Goal: Transaction & Acquisition: Register for event/course

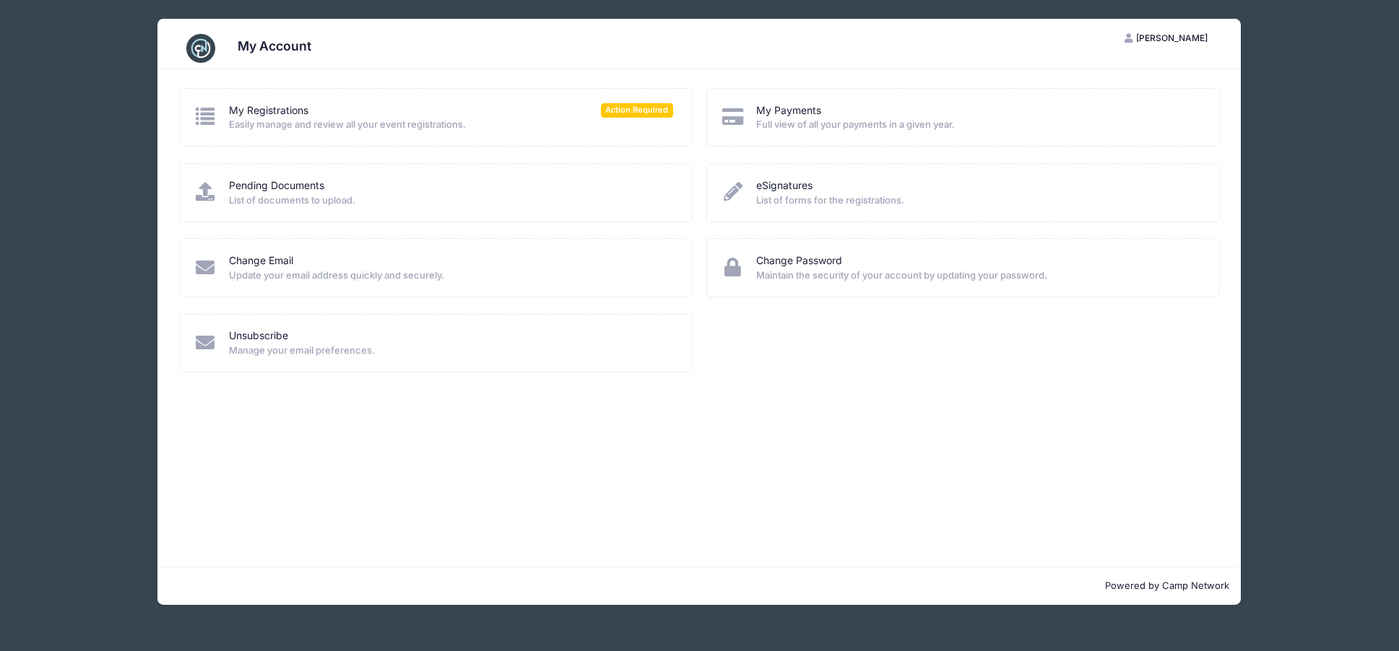
click at [227, 53] on div "My Account" at bounding box center [699, 48] width 1041 height 40
click at [211, 48] on img at bounding box center [200, 48] width 29 height 29
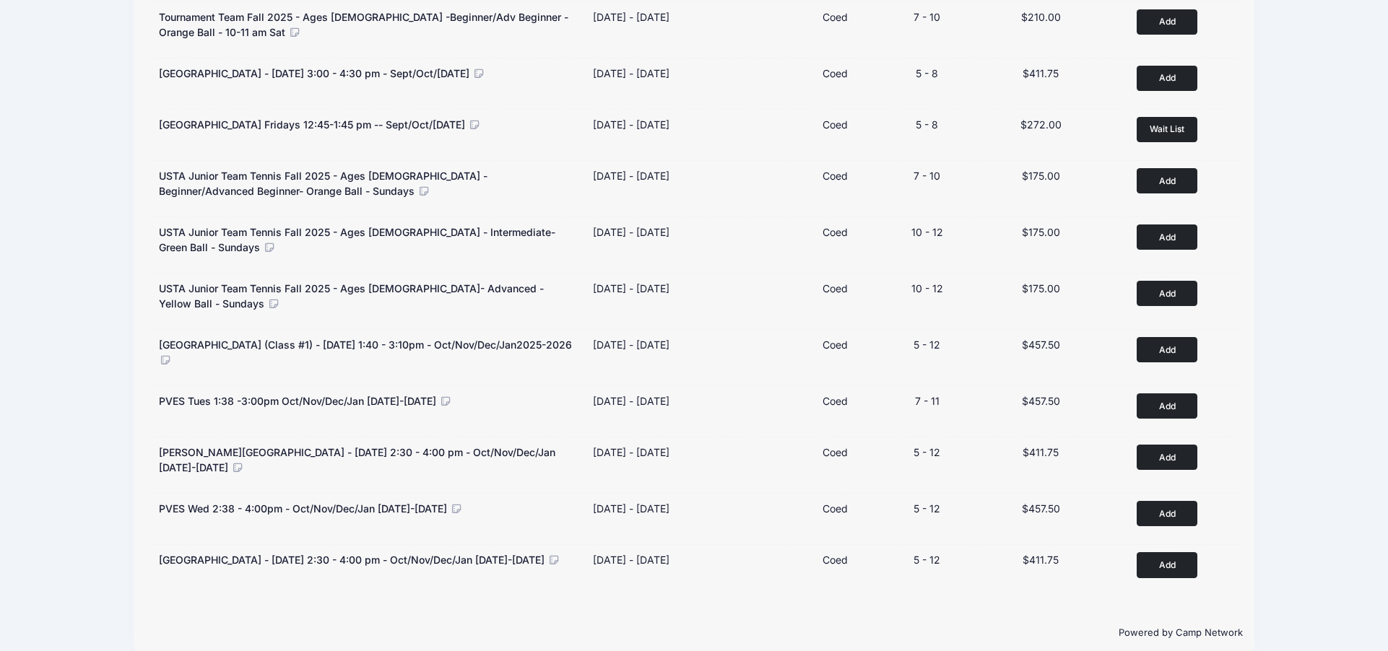
scroll to position [635, 0]
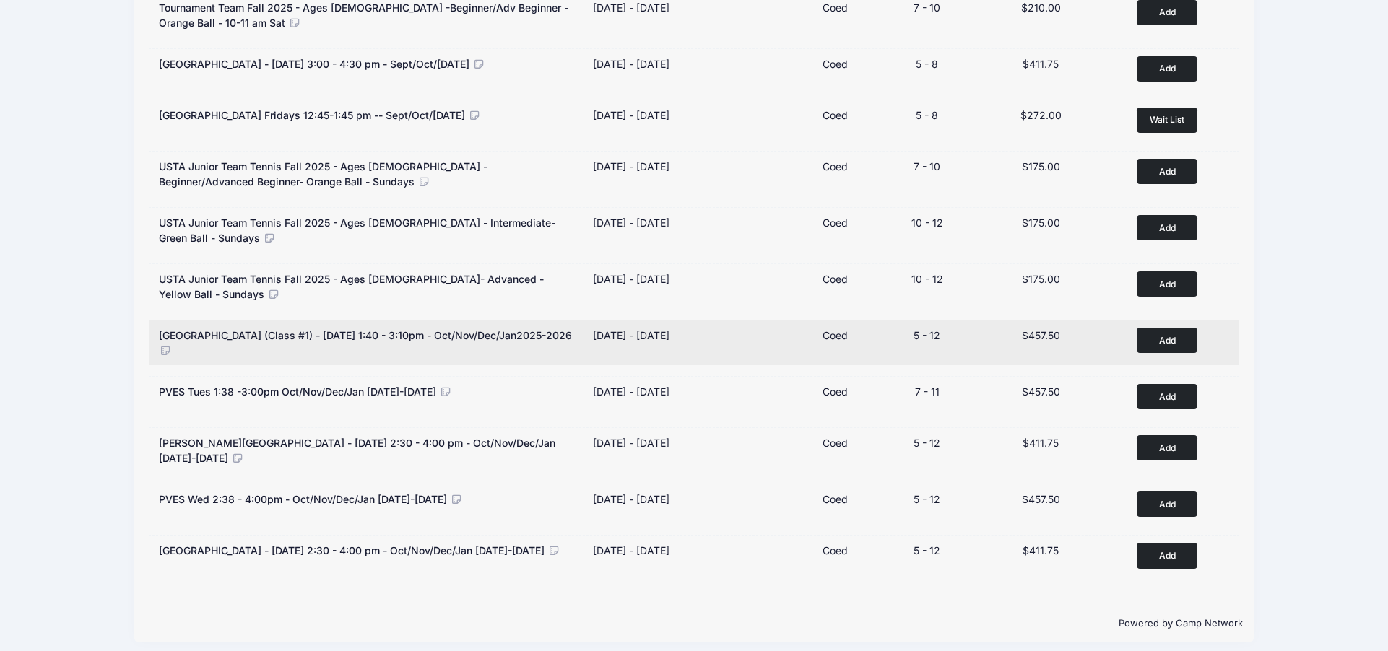
click at [1191, 336] on button "Add to Cart" at bounding box center [1166, 340] width 61 height 25
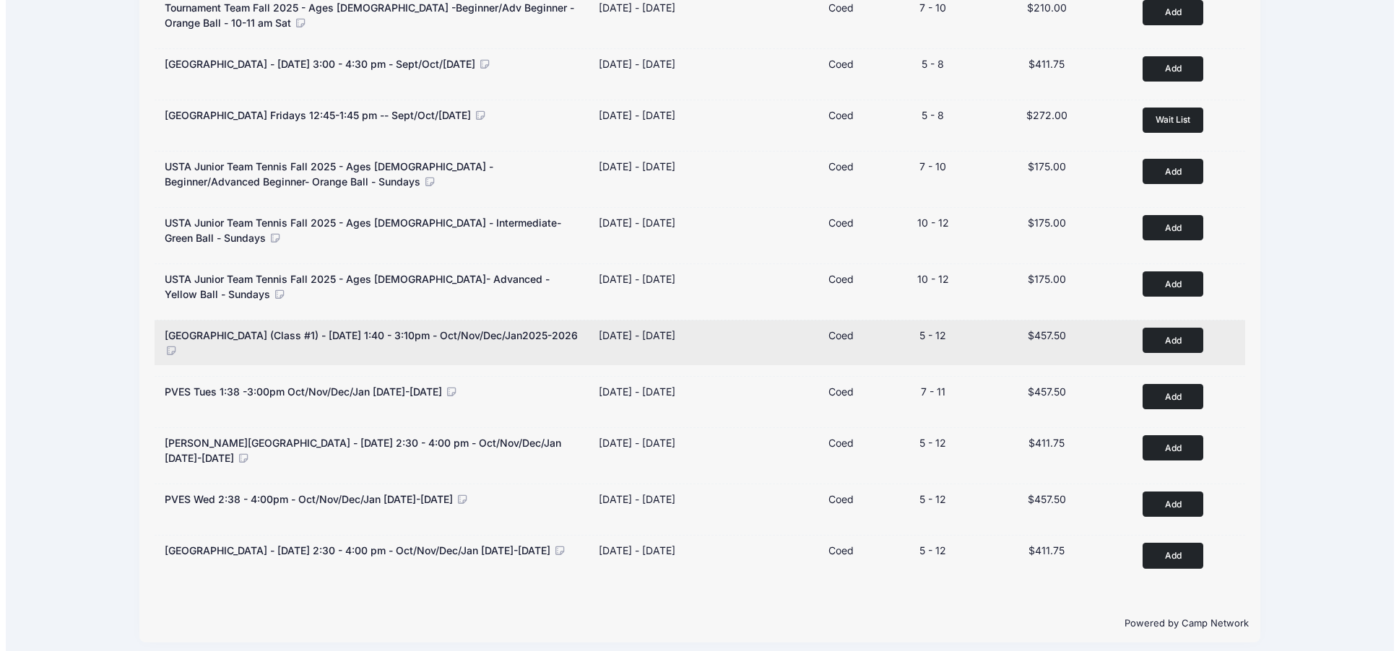
scroll to position [630, 0]
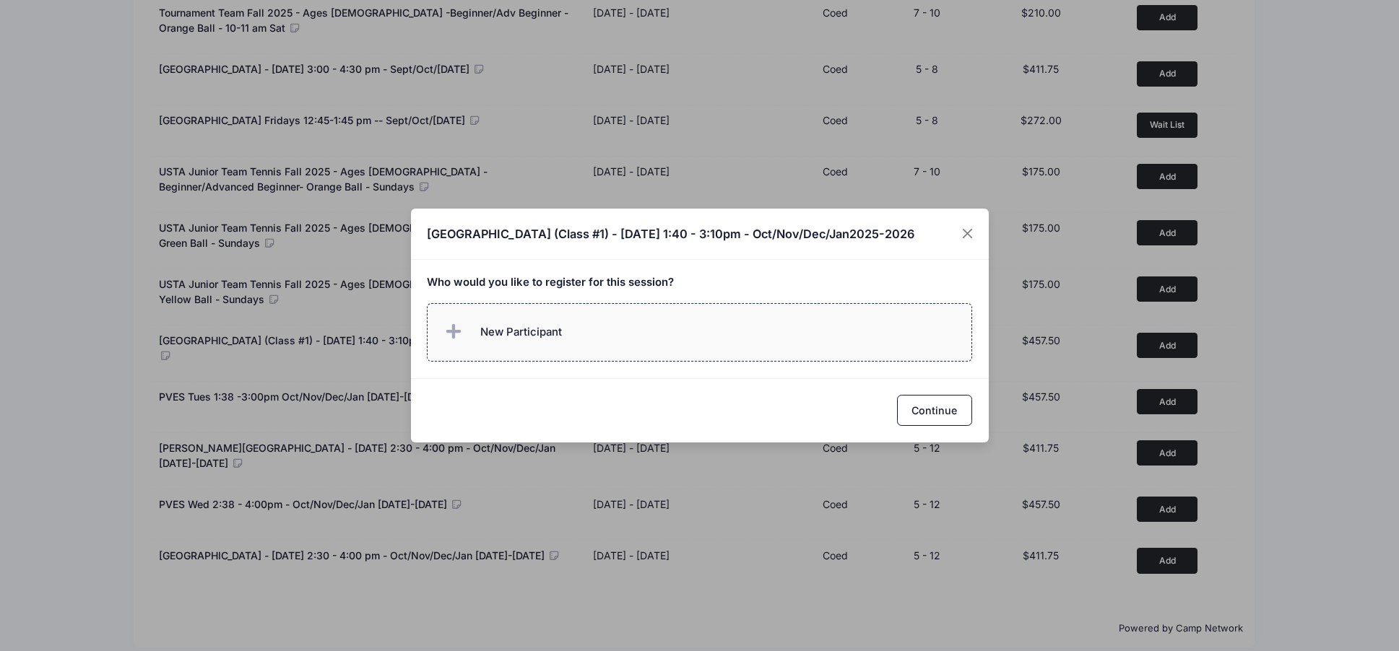
click at [645, 336] on label "New Participant" at bounding box center [699, 332] width 545 height 58
click at [642, 297] on div "Who would you like to register for this session?" at bounding box center [700, 319] width 578 height 118
click at [625, 329] on label "New Participant" at bounding box center [699, 332] width 545 height 58
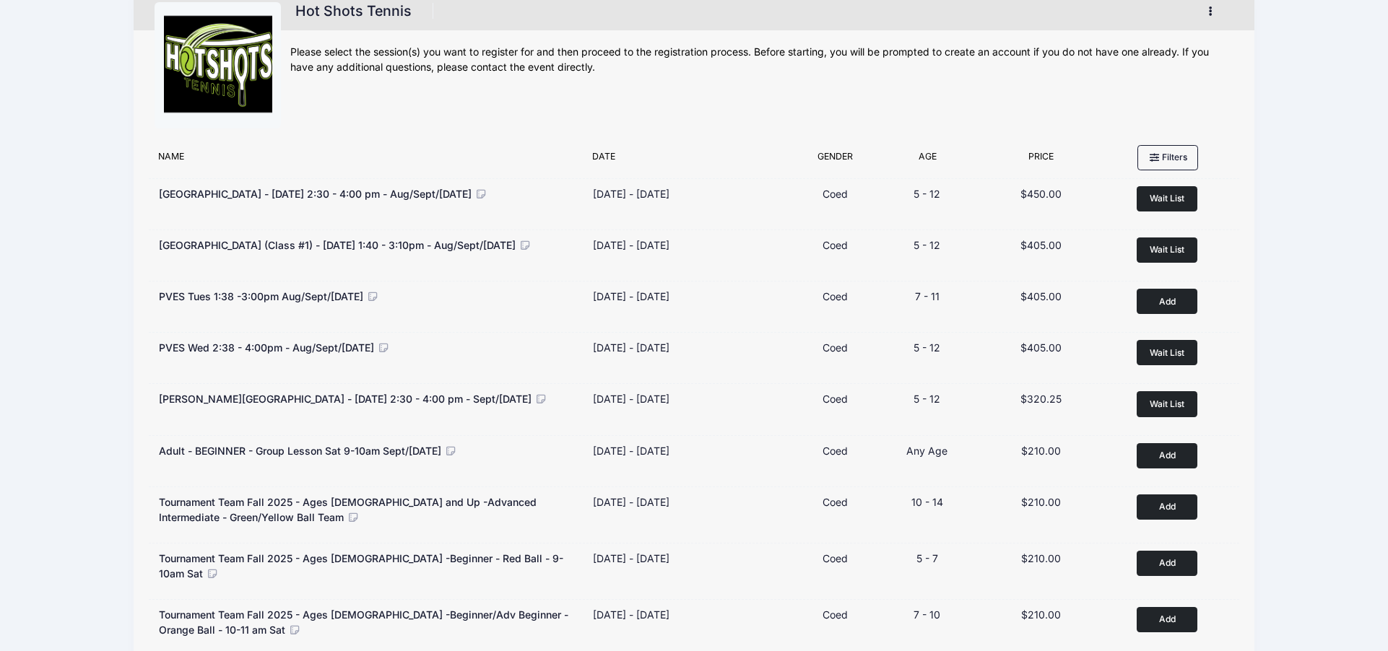
scroll to position [0, 0]
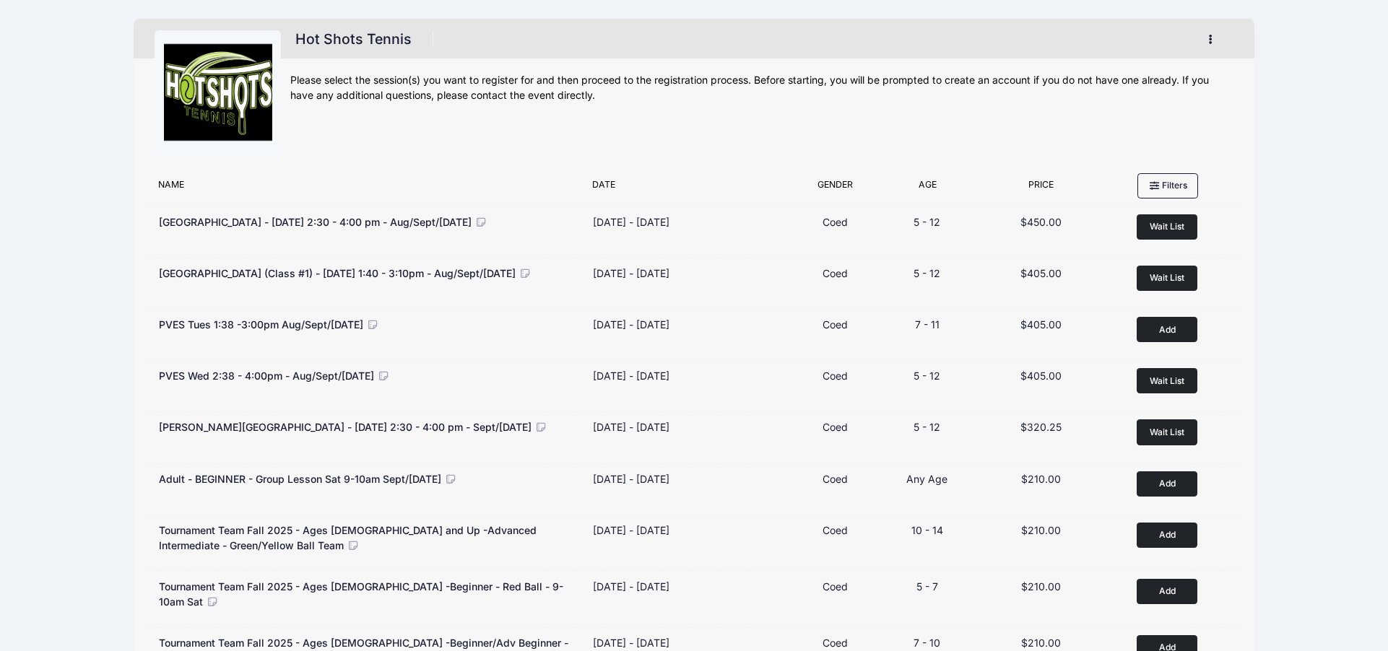
click at [1205, 40] on button "button" at bounding box center [1213, 39] width 39 height 25
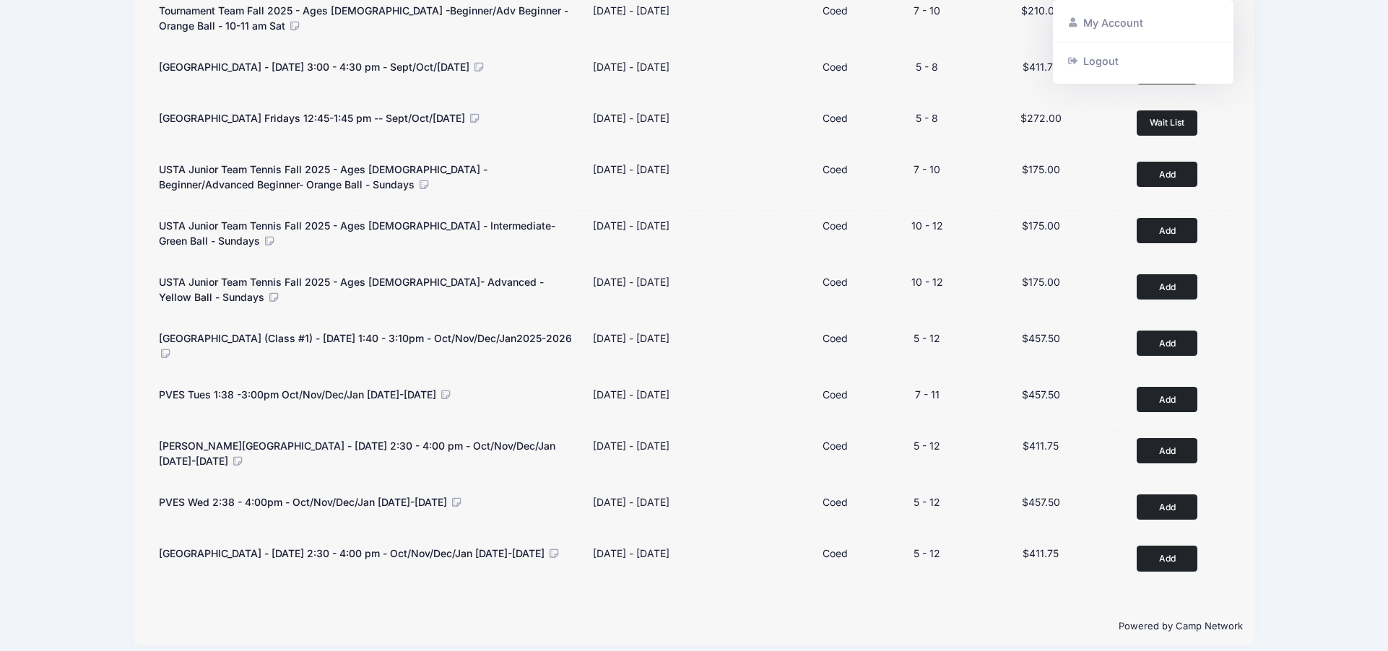
scroll to position [635, 0]
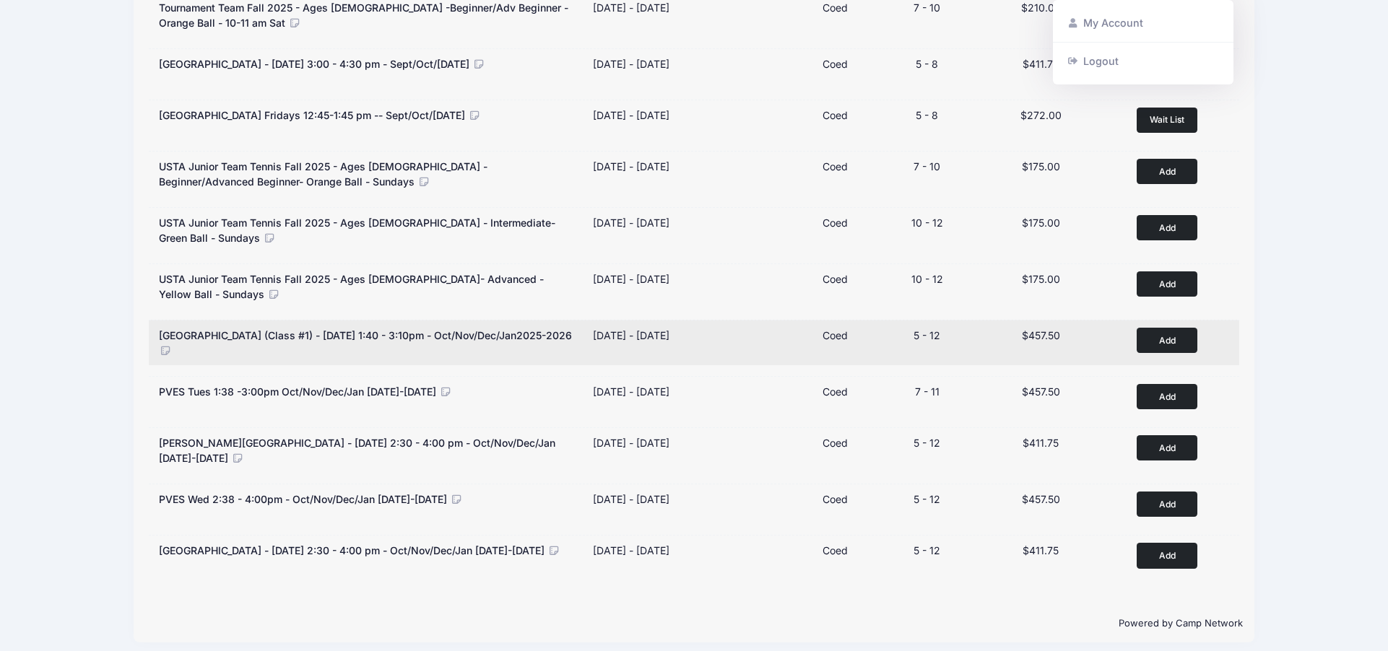
click at [1165, 329] on button "Add to Cart" at bounding box center [1166, 340] width 61 height 25
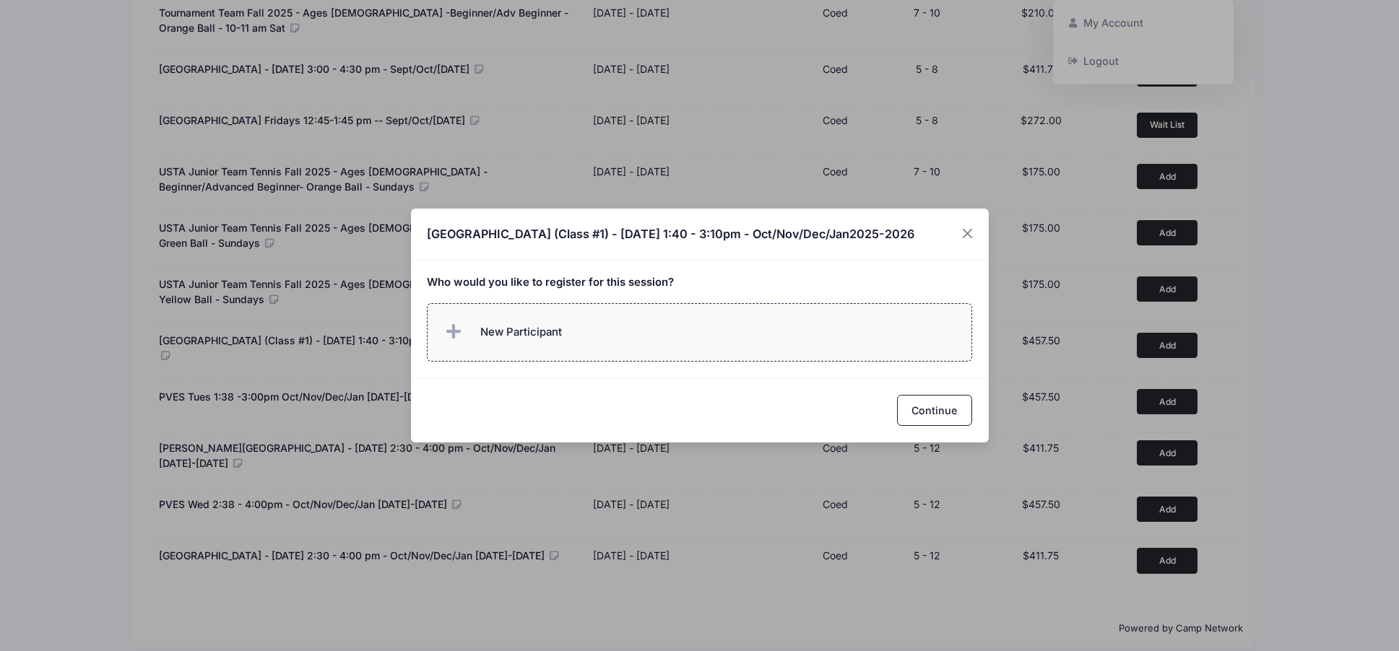
click at [613, 336] on label "New Participant" at bounding box center [699, 332] width 545 height 58
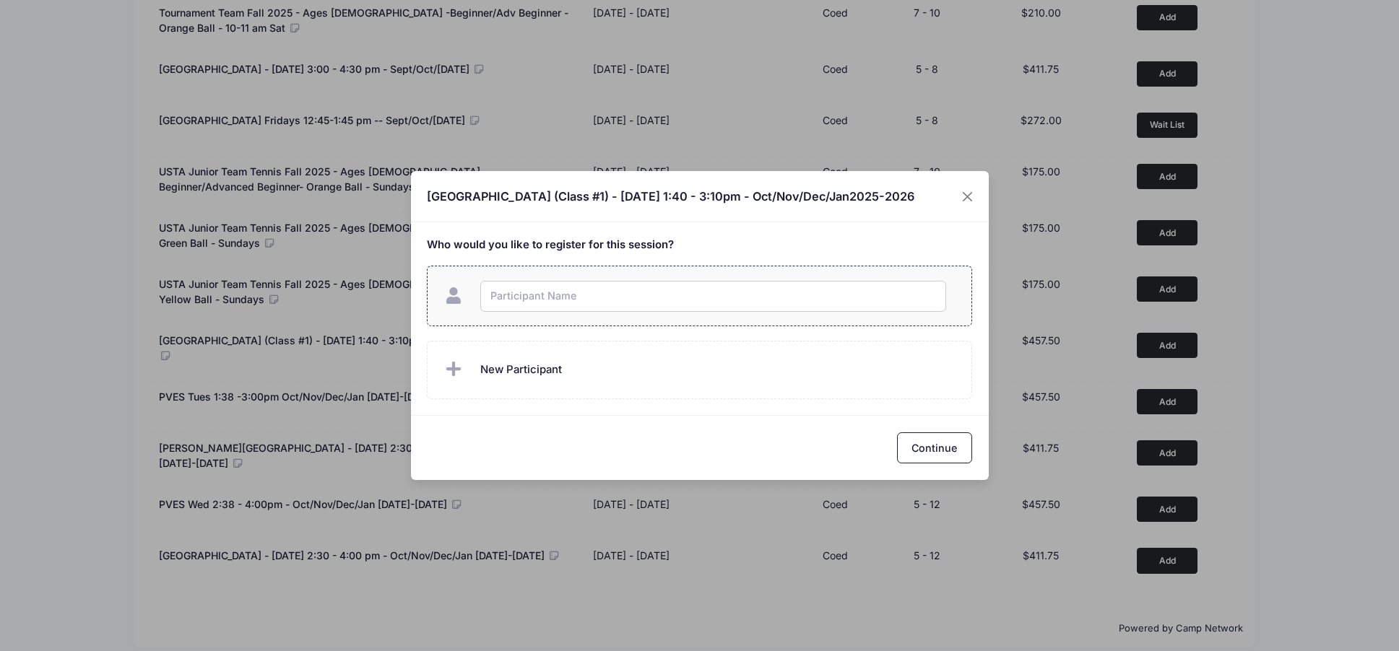
click at [625, 303] on input "text" at bounding box center [713, 296] width 466 height 31
type input "Lucas Hui"
checkbox input "true"
click at [681, 411] on div "Who would you like to register for this session?" at bounding box center [700, 318] width 578 height 193
click at [607, 361] on label "New Participant" at bounding box center [699, 370] width 545 height 58
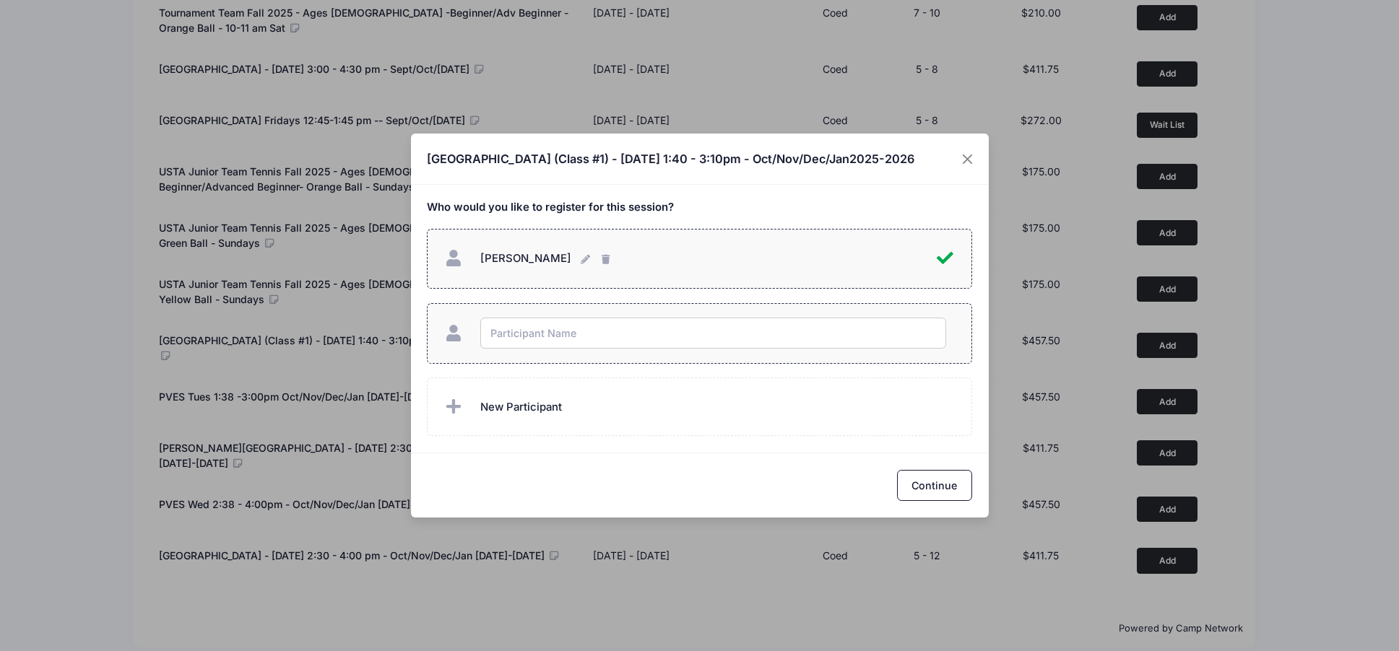
click at [581, 323] on input "text" at bounding box center [713, 333] width 466 height 31
type input "Luna Hui"
checkbox input "true"
click at [909, 484] on button "Continue" at bounding box center [934, 485] width 75 height 31
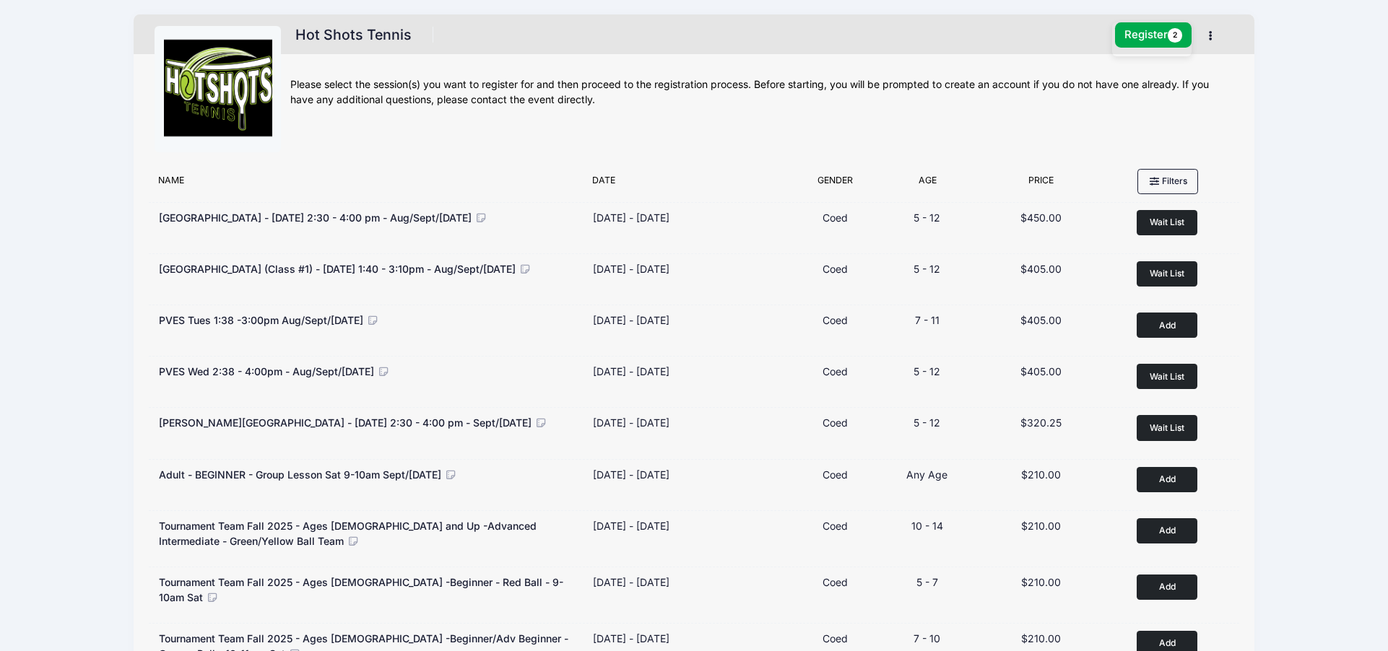
scroll to position [0, 0]
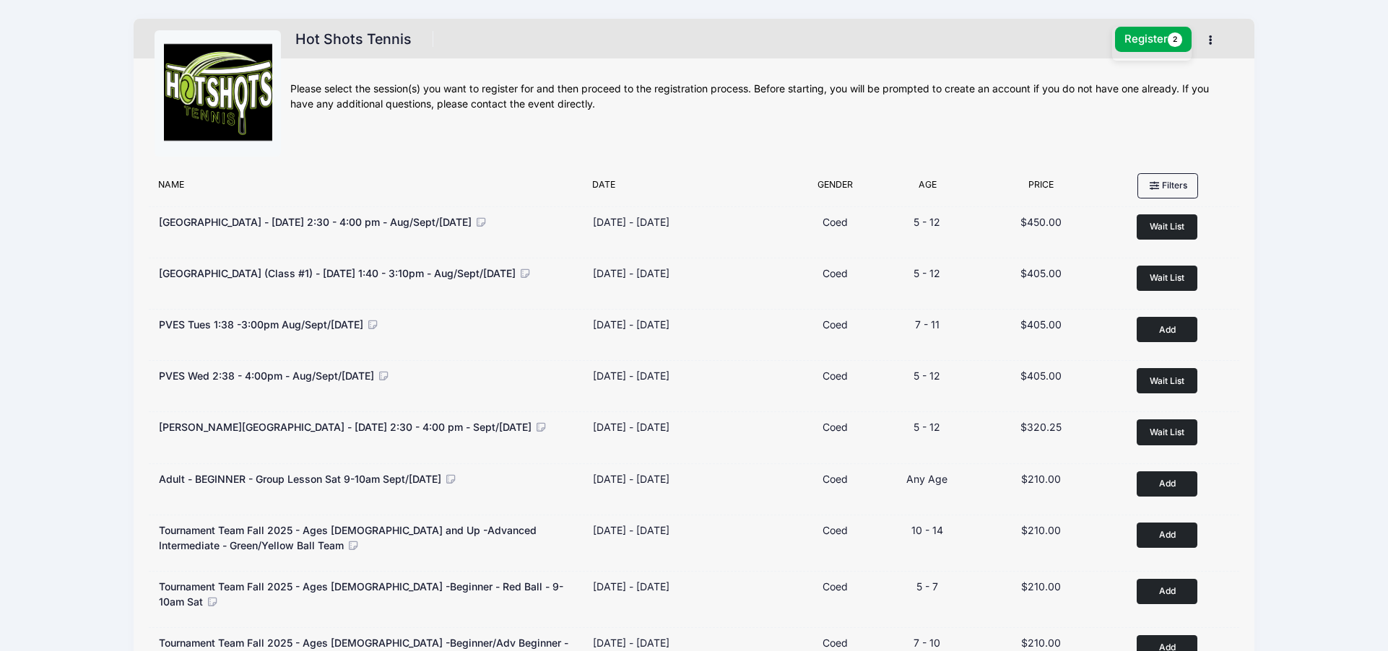
click at [1164, 23] on nav "Hot Shots Tennis 1 Session $915.00 Register 2 My Account Logout" at bounding box center [761, 46] width 942 height 48
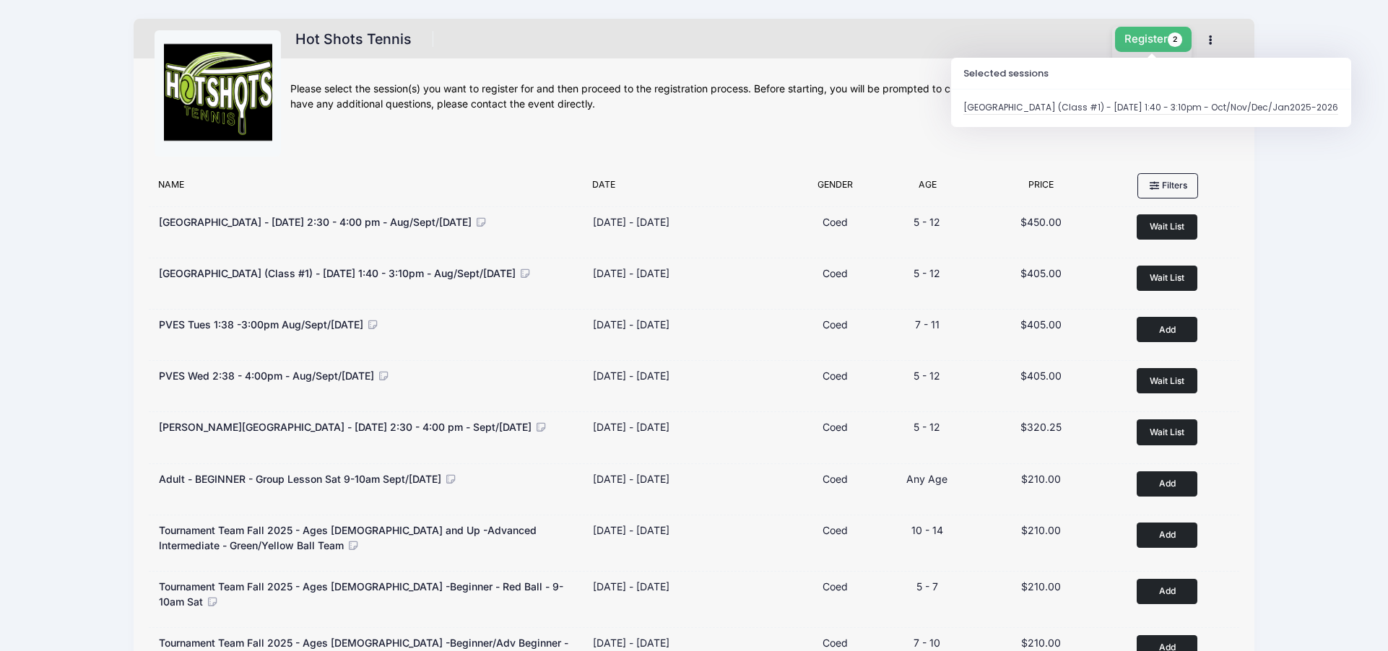
click at [1155, 43] on button "Register 2" at bounding box center [1153, 39] width 77 height 25
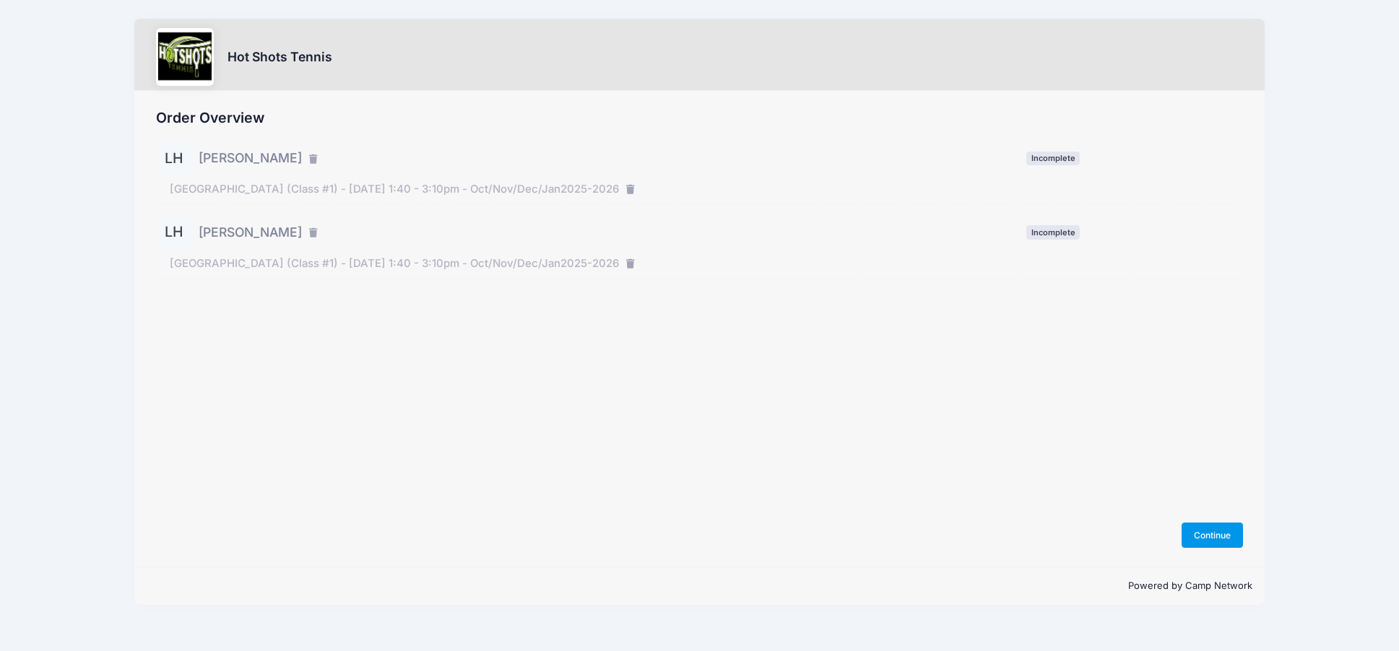
click at [1218, 540] on button "Continue" at bounding box center [1212, 535] width 62 height 25
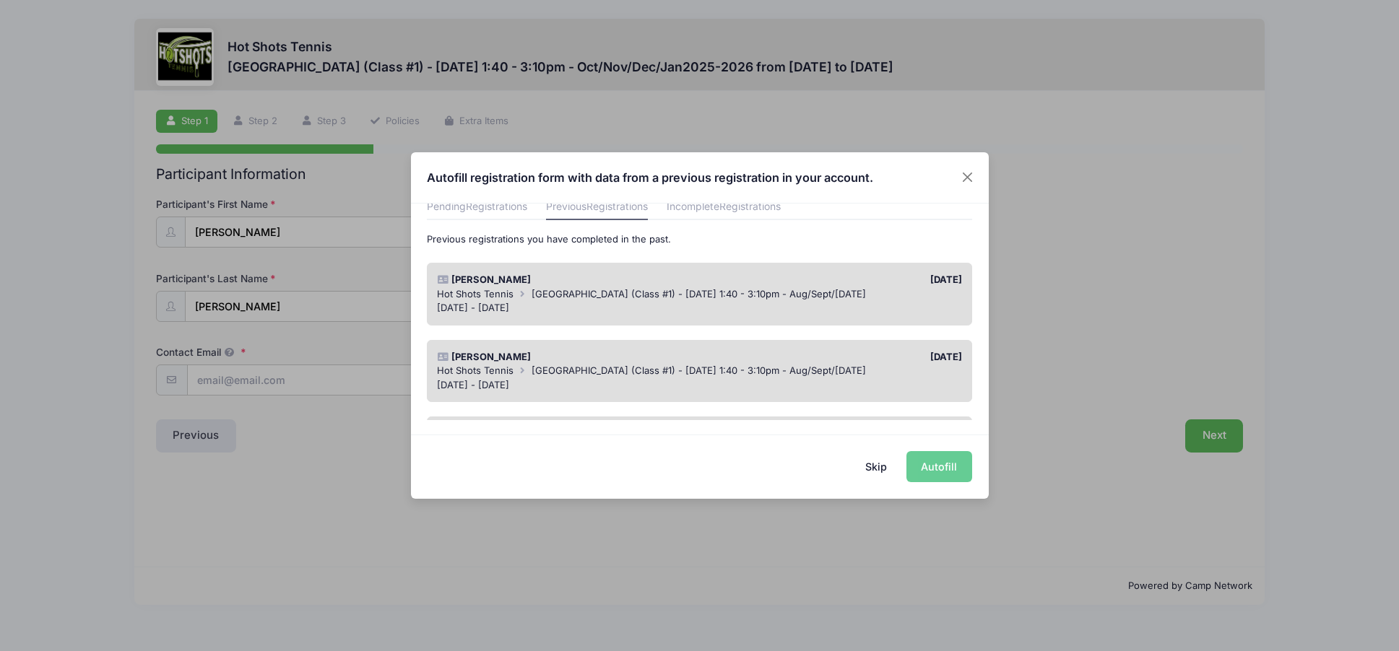
click at [557, 368] on span "Broadway Elementary (Class #1) - Tuesday 1:40 - 3:10pm - Aug/Sept/Oct 2025" at bounding box center [698, 371] width 334 height 12
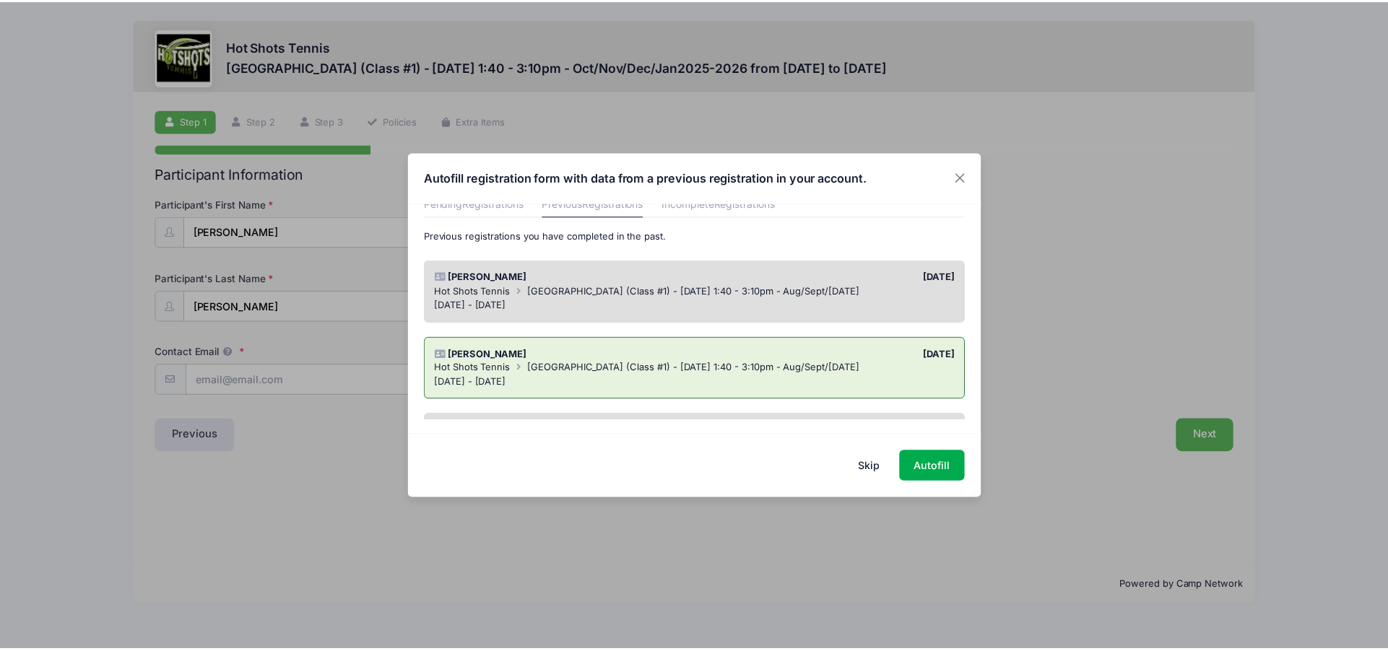
scroll to position [70, 0]
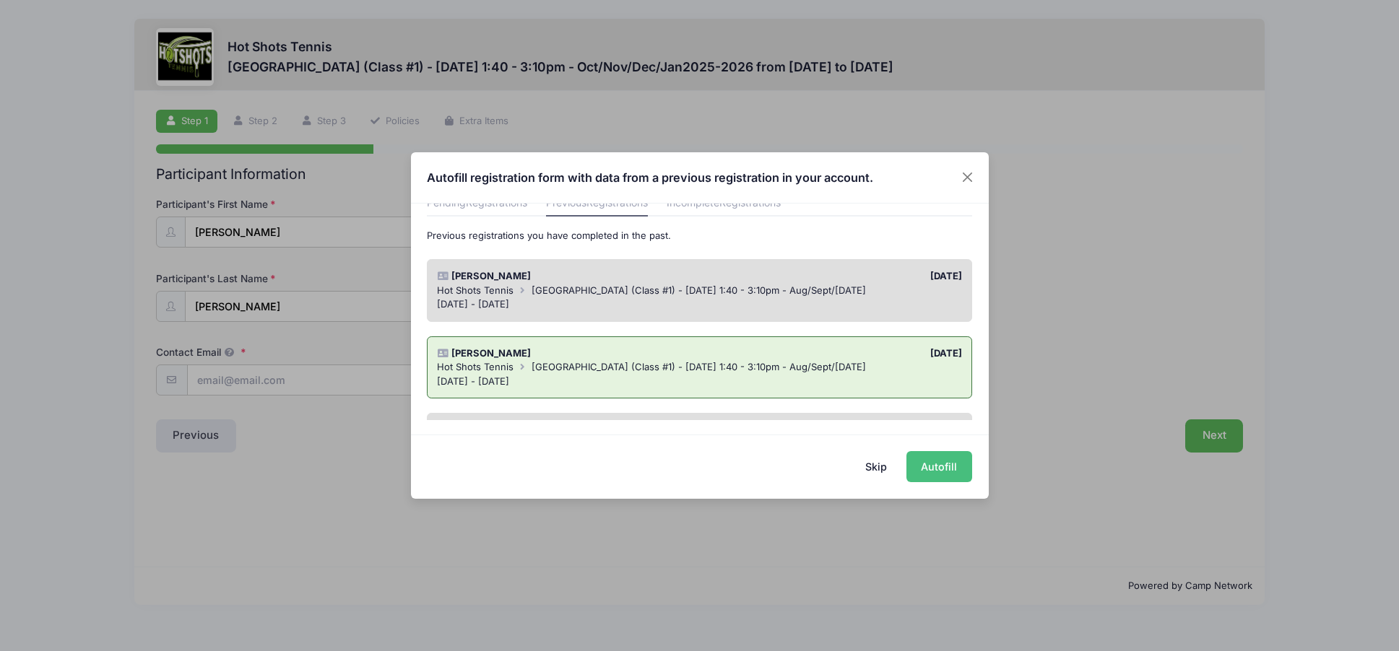
click at [944, 466] on button "Autofill" at bounding box center [939, 466] width 66 height 31
type input "[EMAIL_ADDRESS][DOMAIN_NAME]"
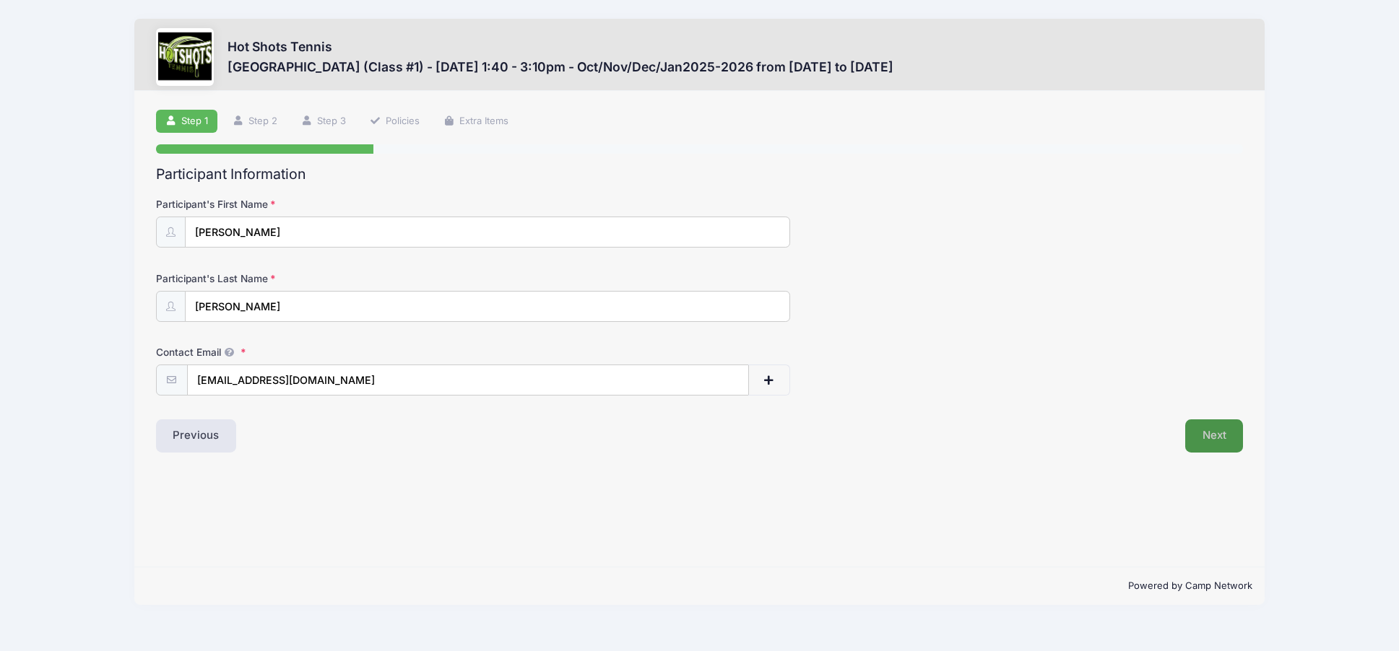
click at [1209, 428] on button "Next" at bounding box center [1214, 436] width 58 height 33
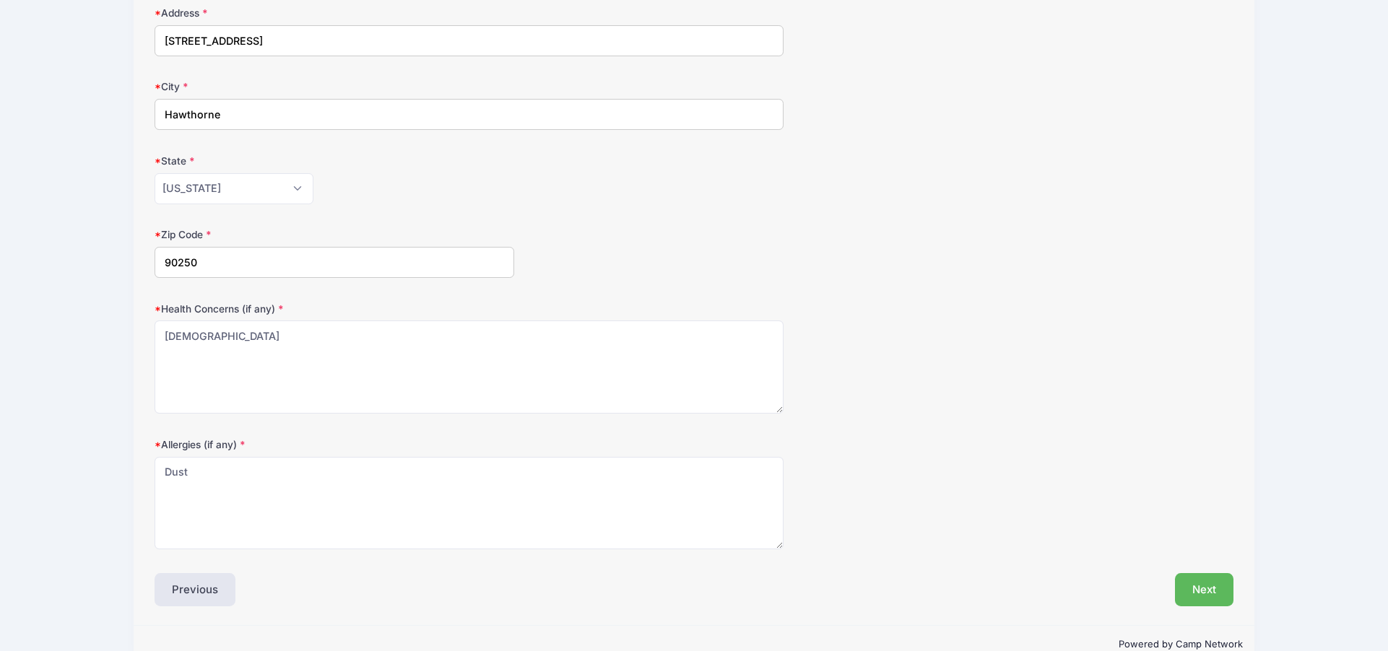
scroll to position [297, 0]
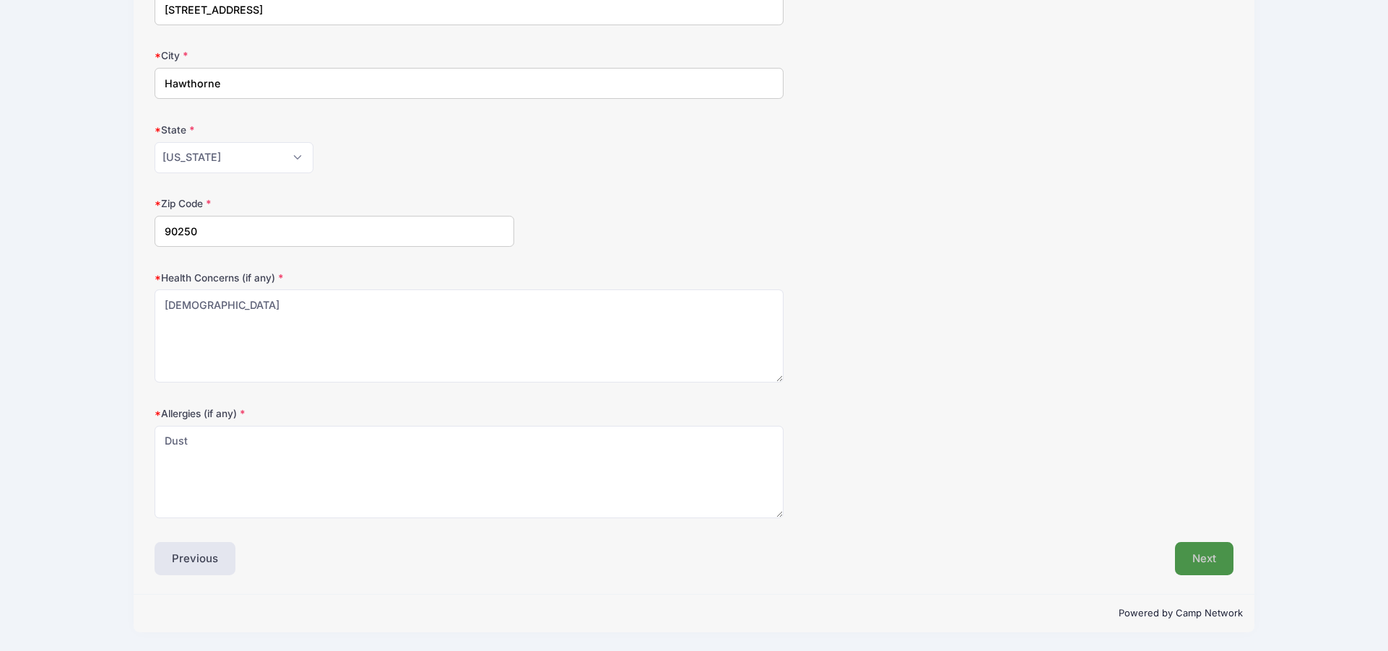
click at [1187, 556] on button "Next" at bounding box center [1204, 558] width 58 height 33
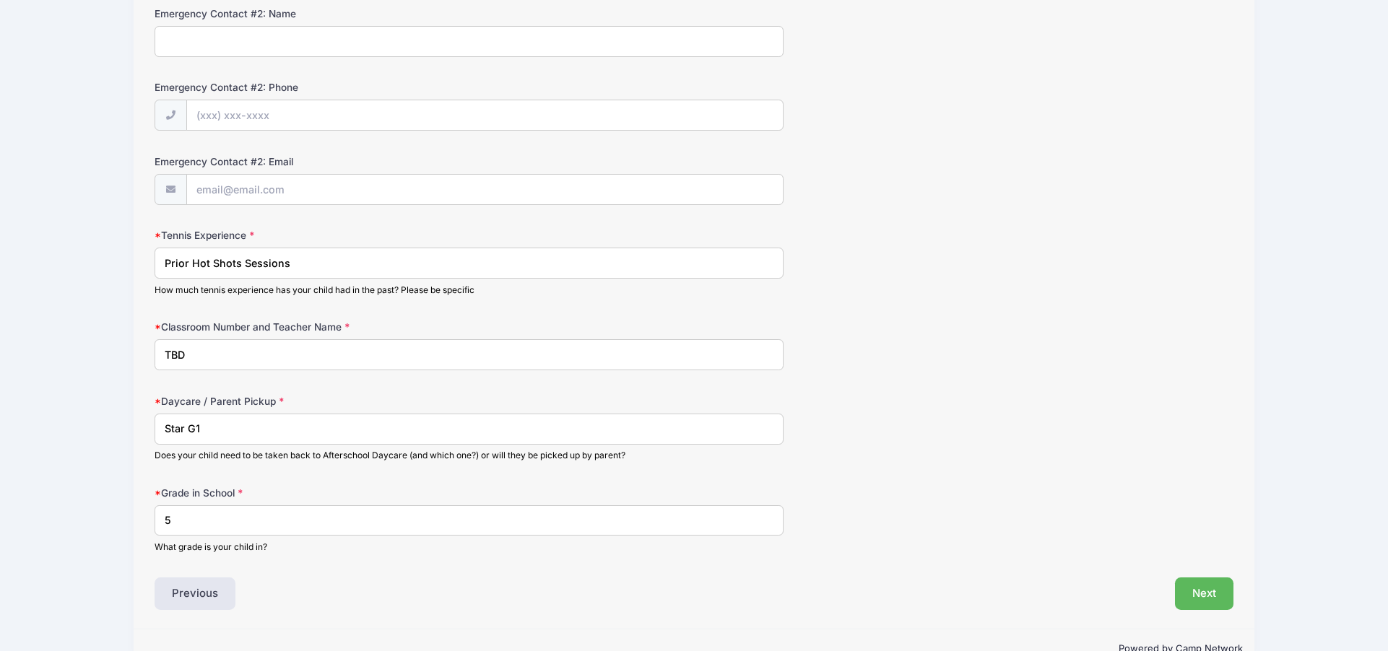
scroll to position [669, 0]
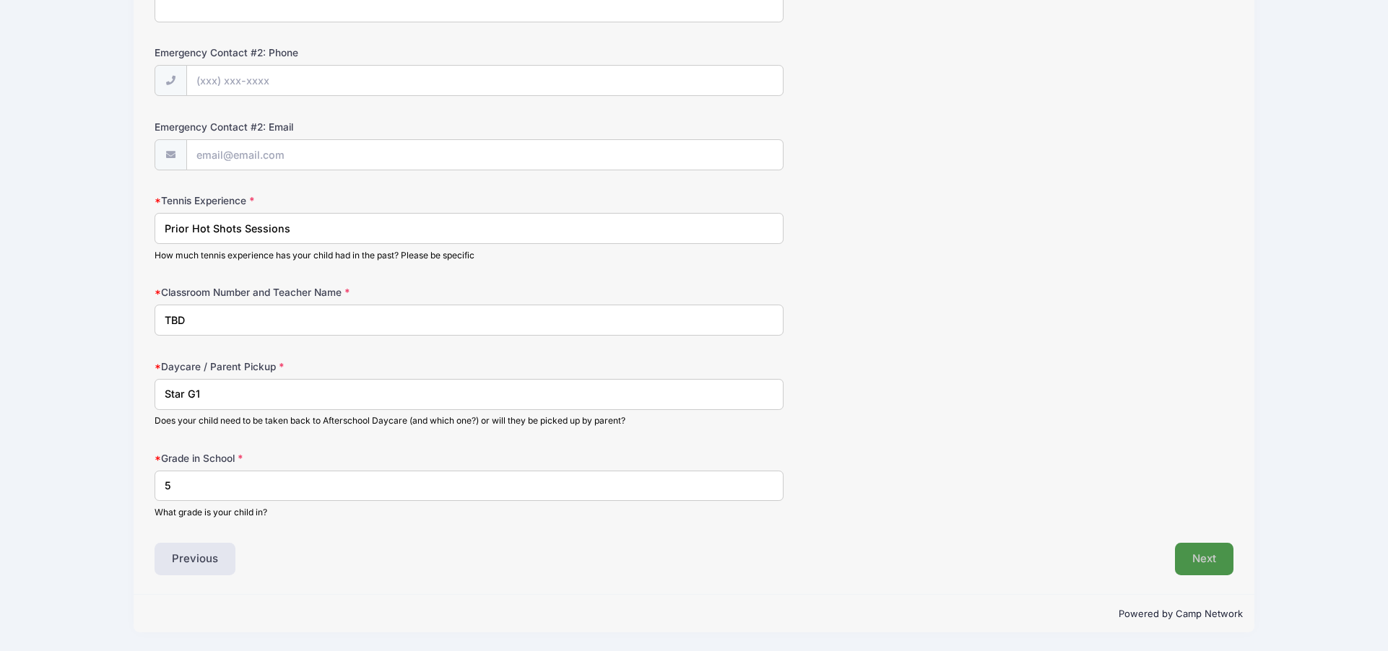
click at [1213, 568] on button "Next" at bounding box center [1204, 559] width 58 height 33
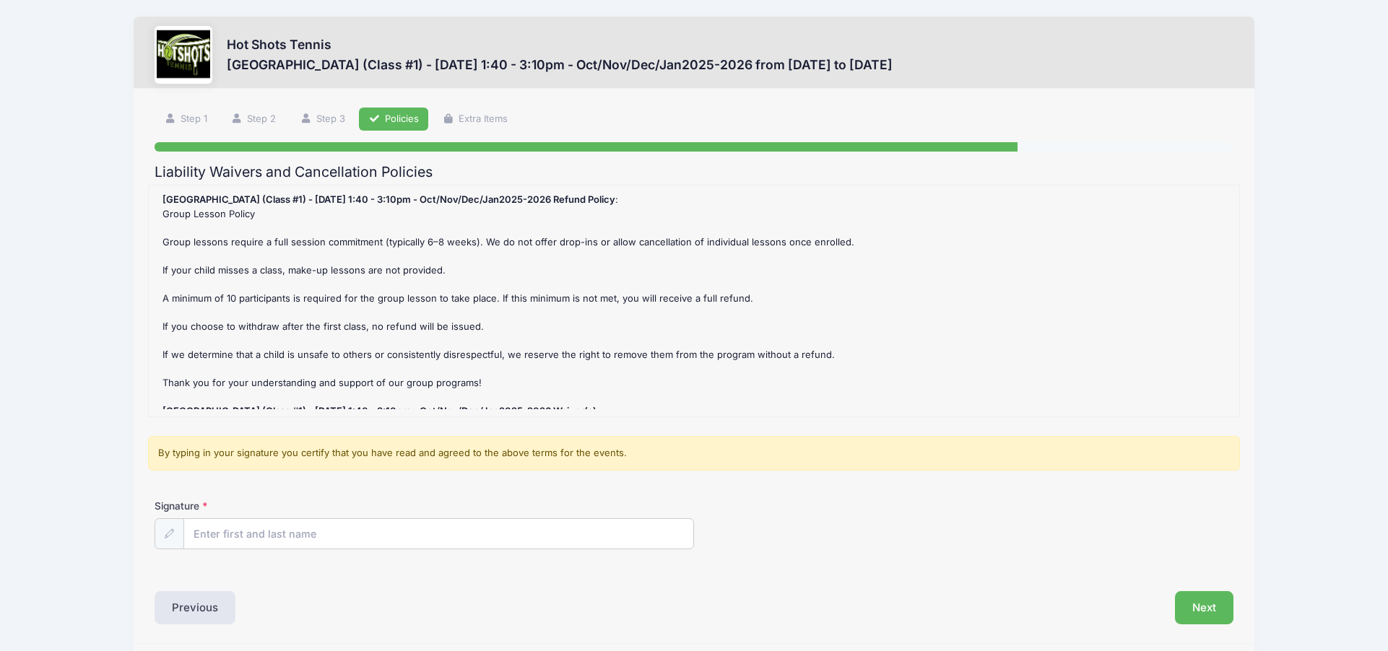
scroll to position [0, 0]
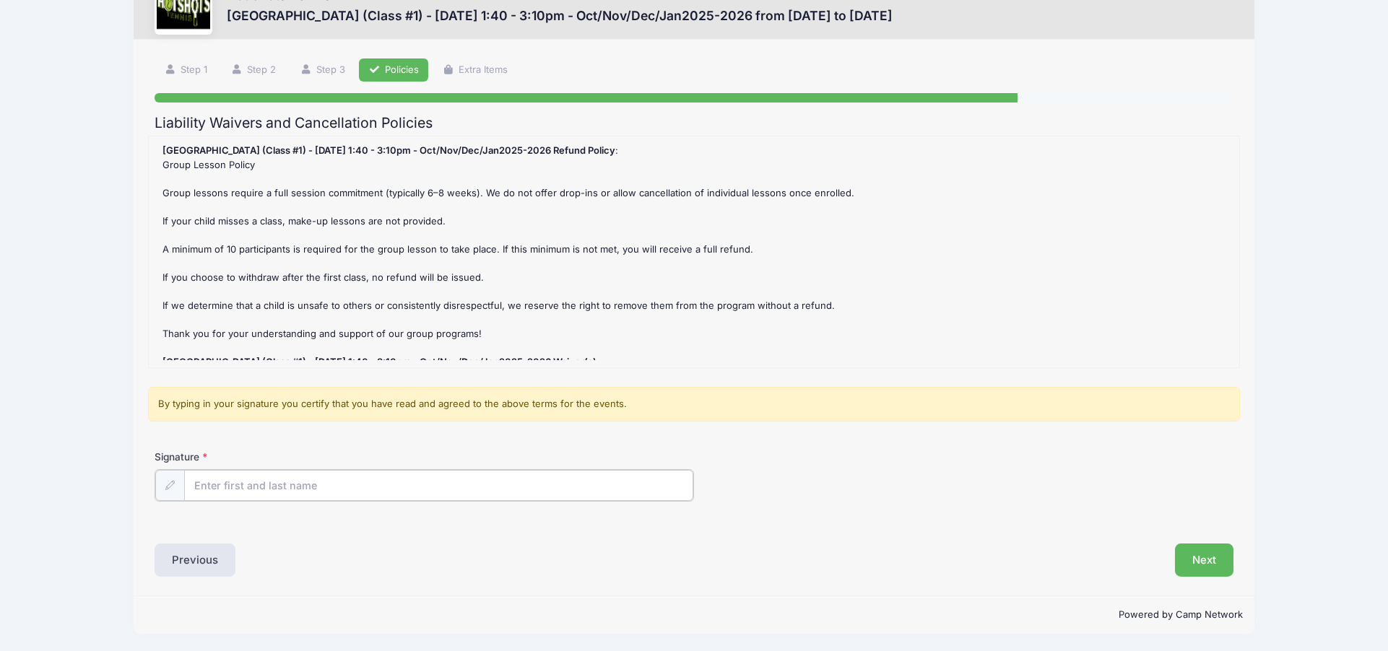
click at [481, 480] on input "Signature" at bounding box center [438, 485] width 509 height 31
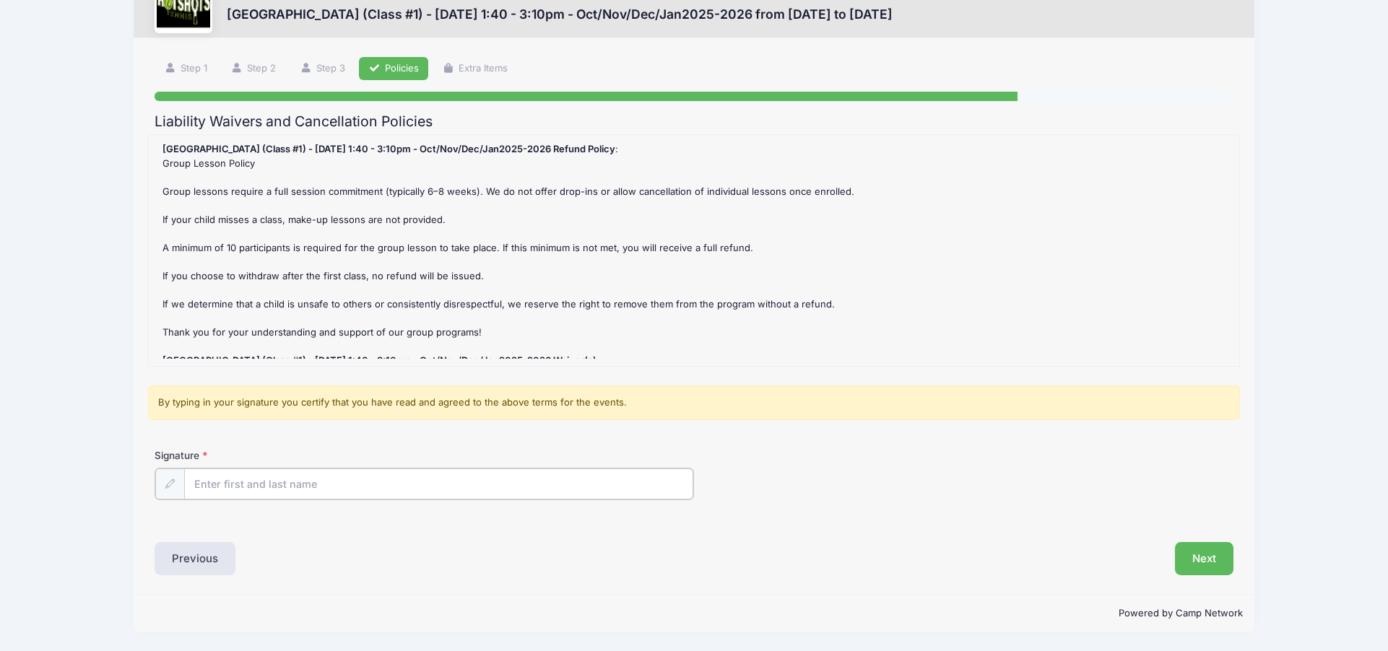
click at [324, 497] on input "Signature" at bounding box center [438, 484] width 509 height 31
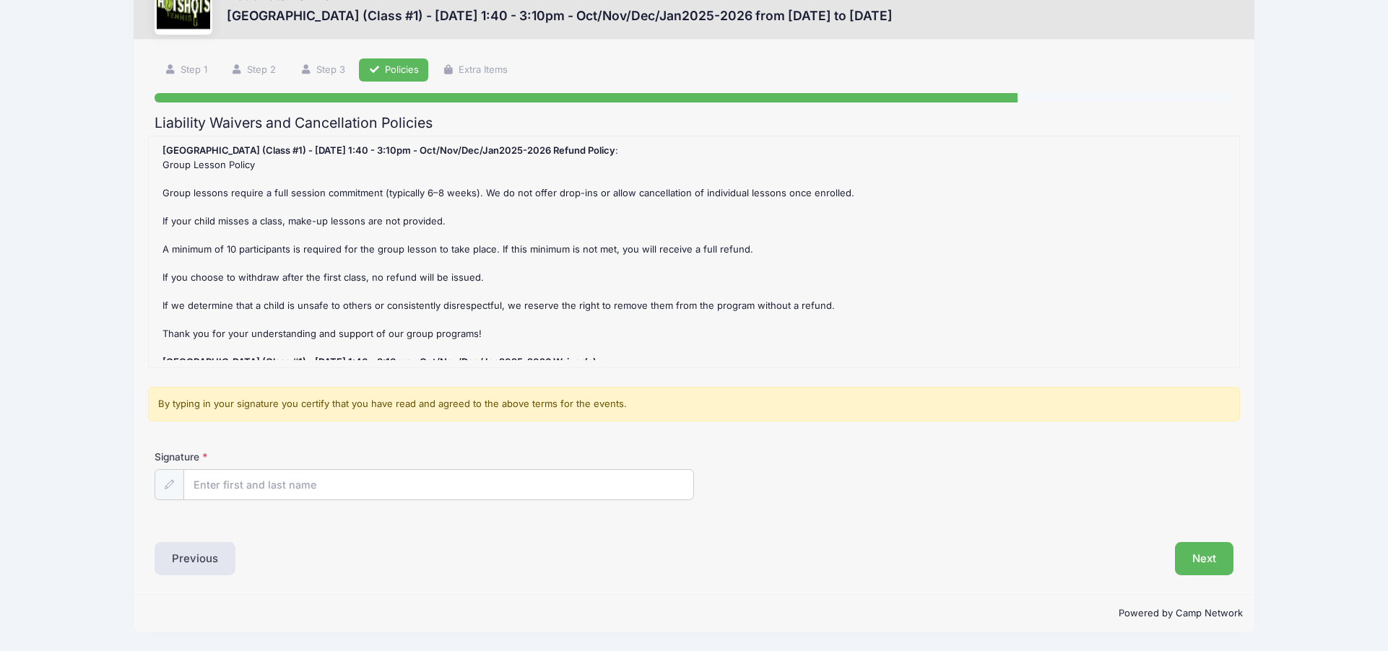
drag, startPoint x: 656, startPoint y: 564, endPoint x: 440, endPoint y: 484, distance: 229.6
click at [644, 558] on div "Previous" at bounding box center [421, 558] width 546 height 33
click at [352, 471] on input "Signature" at bounding box center [438, 485] width 509 height 31
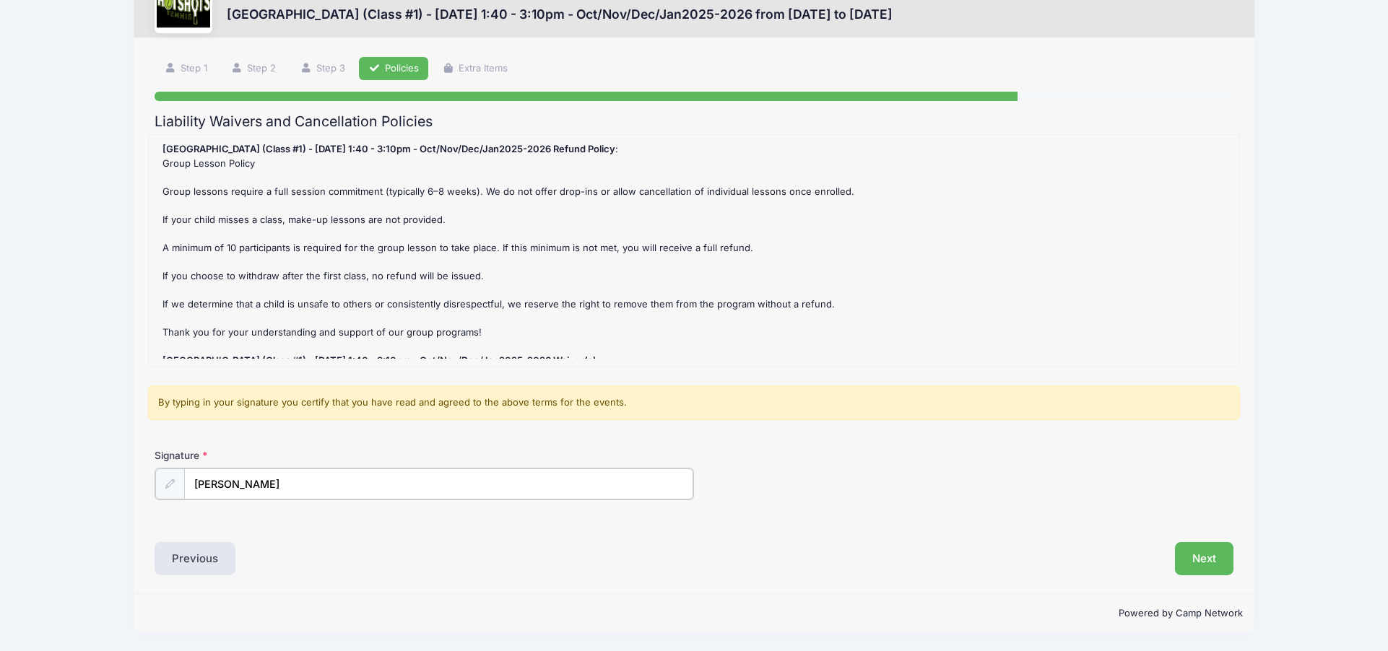
type input "[PERSON_NAME]"
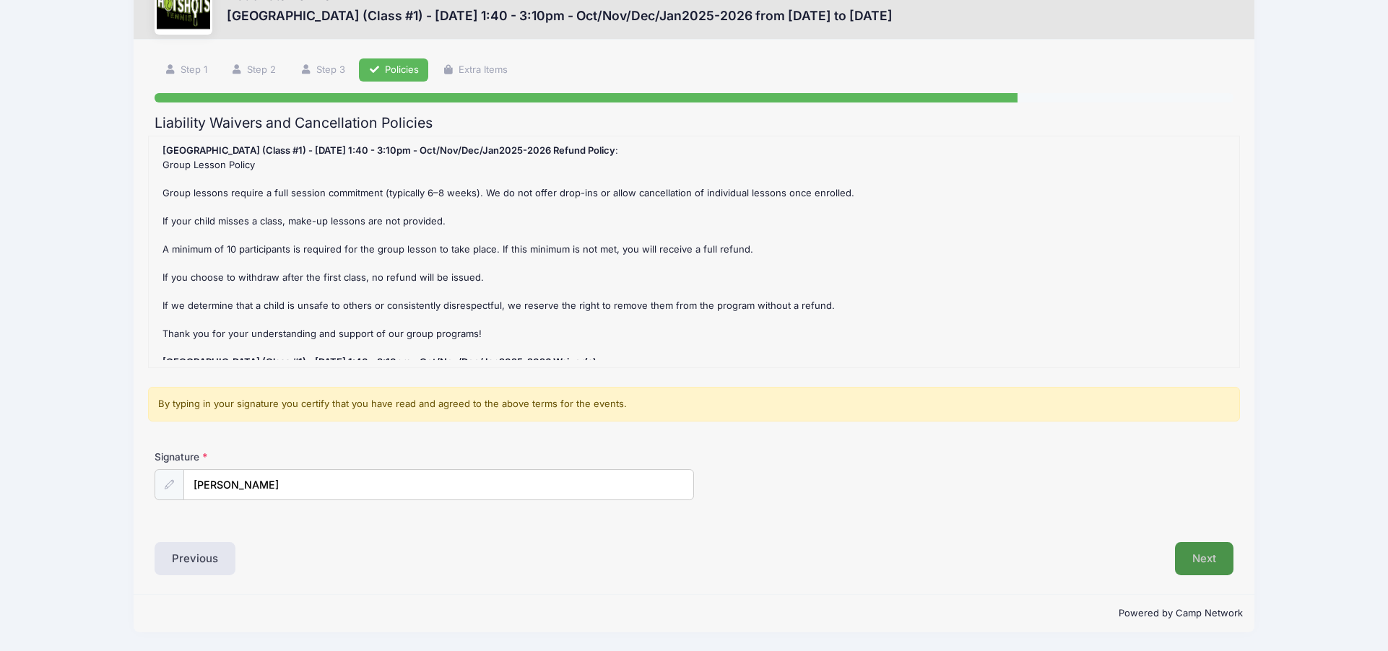
scroll to position [51, 0]
click at [1222, 569] on button "Next" at bounding box center [1204, 558] width 58 height 33
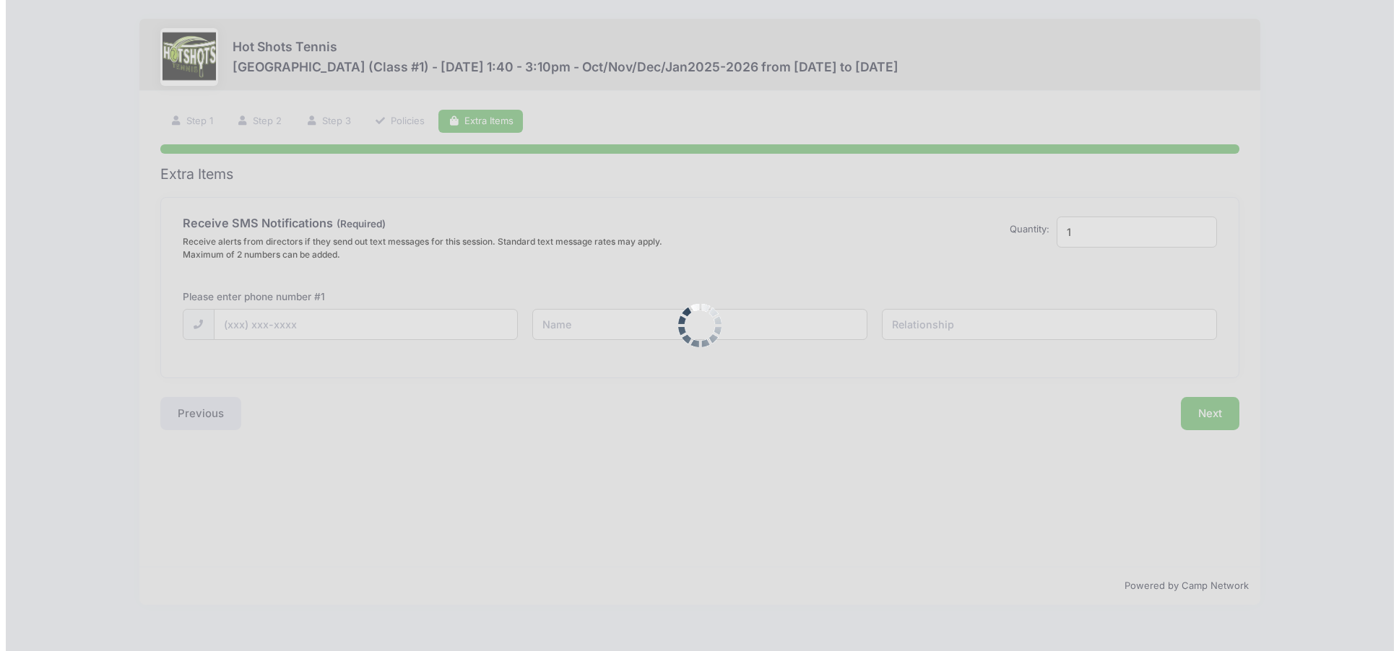
scroll to position [0, 0]
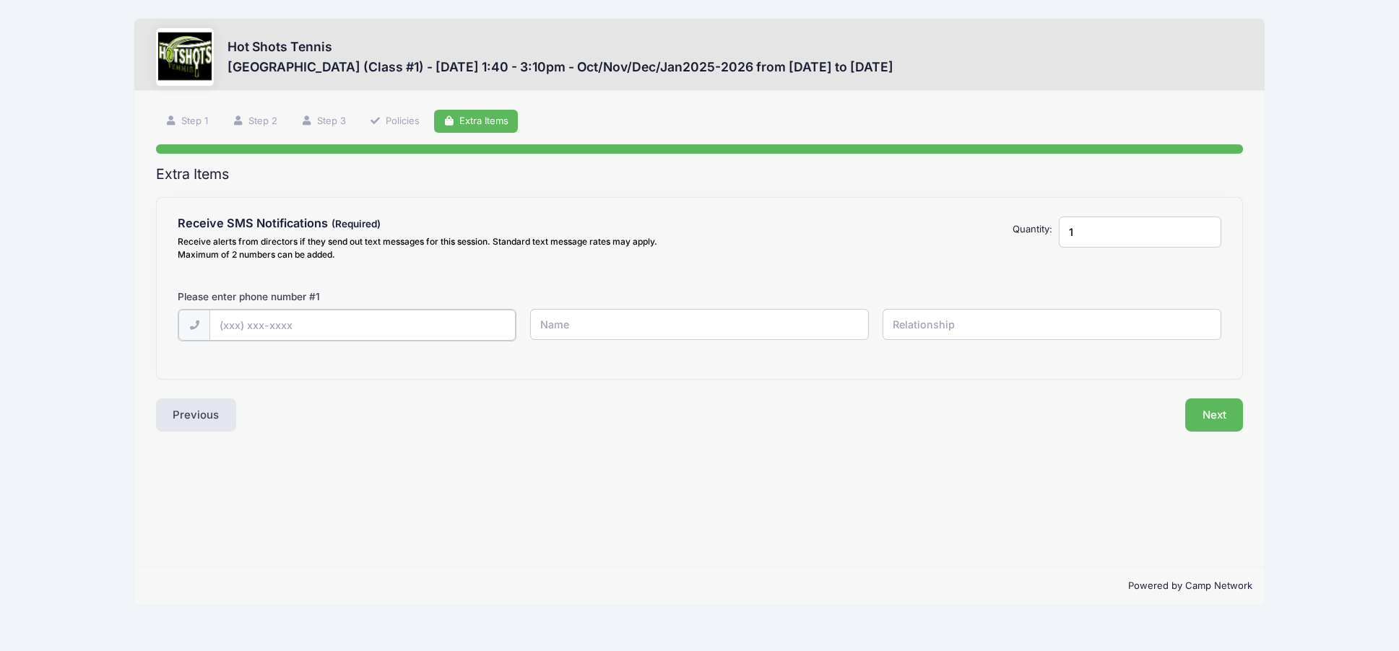
click at [414, 322] on input "text" at bounding box center [361, 325] width 305 height 31
type input "(818) 975-0899"
type input "4242728788"
click at [651, 337] on input "4242728788" at bounding box center [699, 324] width 339 height 31
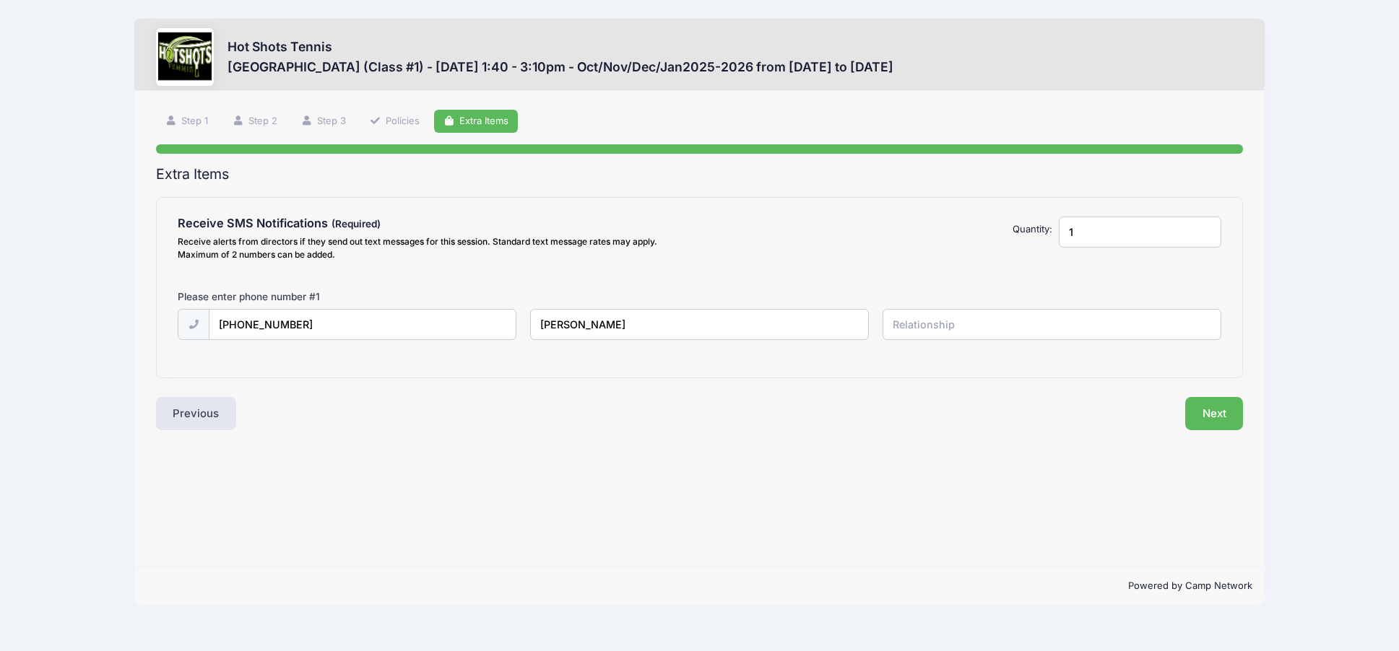
type input "Leon"
click at [1213, 228] on input "1" at bounding box center [1140, 232] width 162 height 31
type input "2"
click at [1206, 228] on input "2" at bounding box center [1140, 232] width 162 height 31
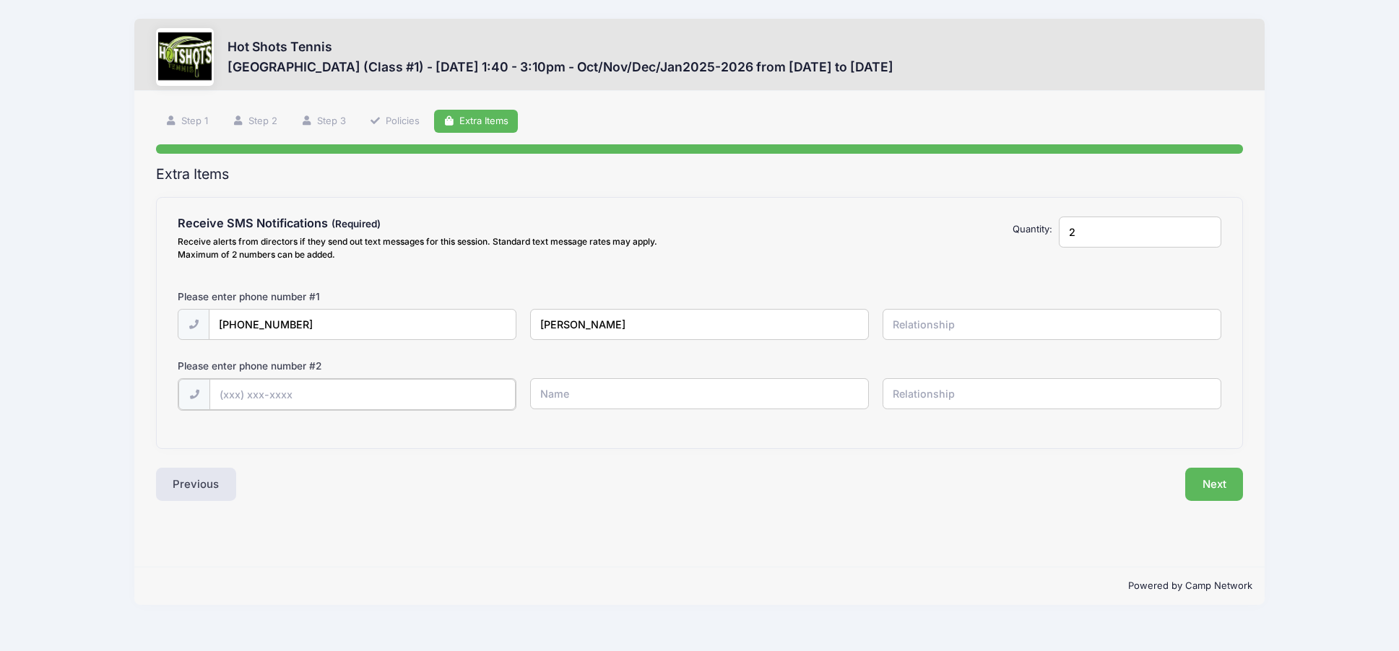
click at [407, 402] on input "text" at bounding box center [361, 394] width 305 height 31
type input "(4"
type input "(2"
type input "(424) 272-8788"
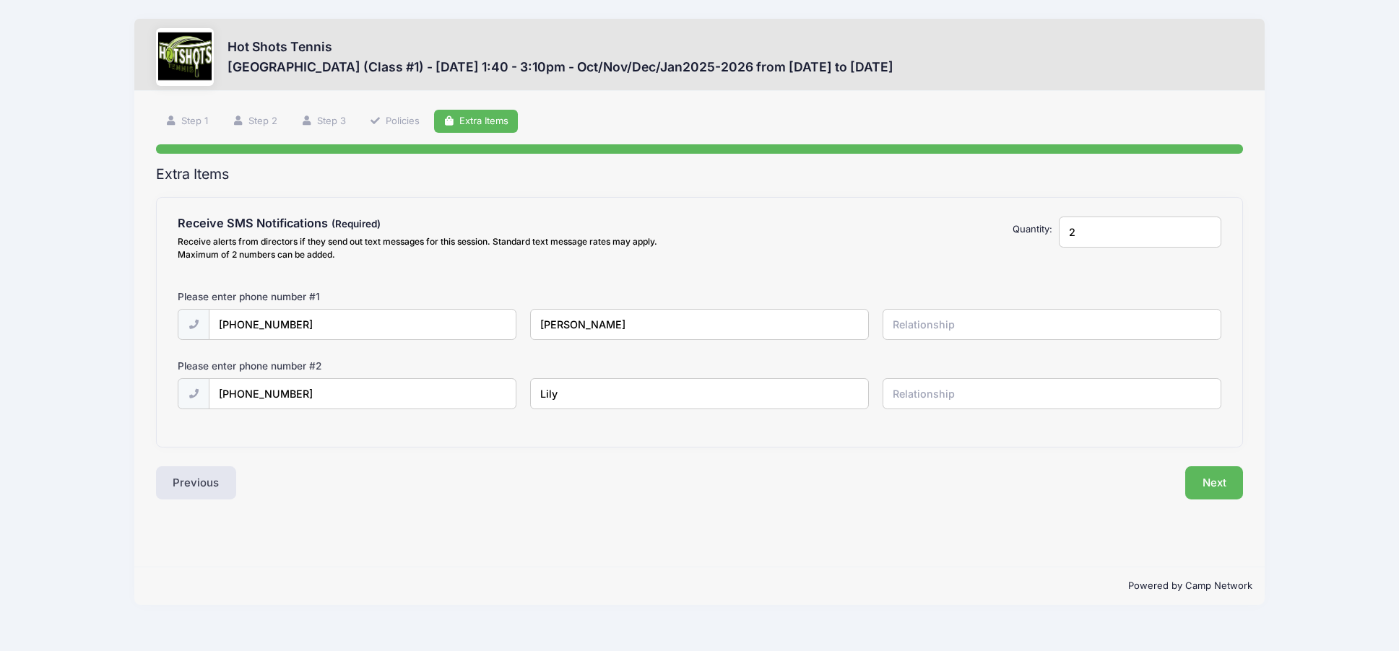
type input "Lily"
click at [1211, 485] on button "Next" at bounding box center [1214, 482] width 58 height 33
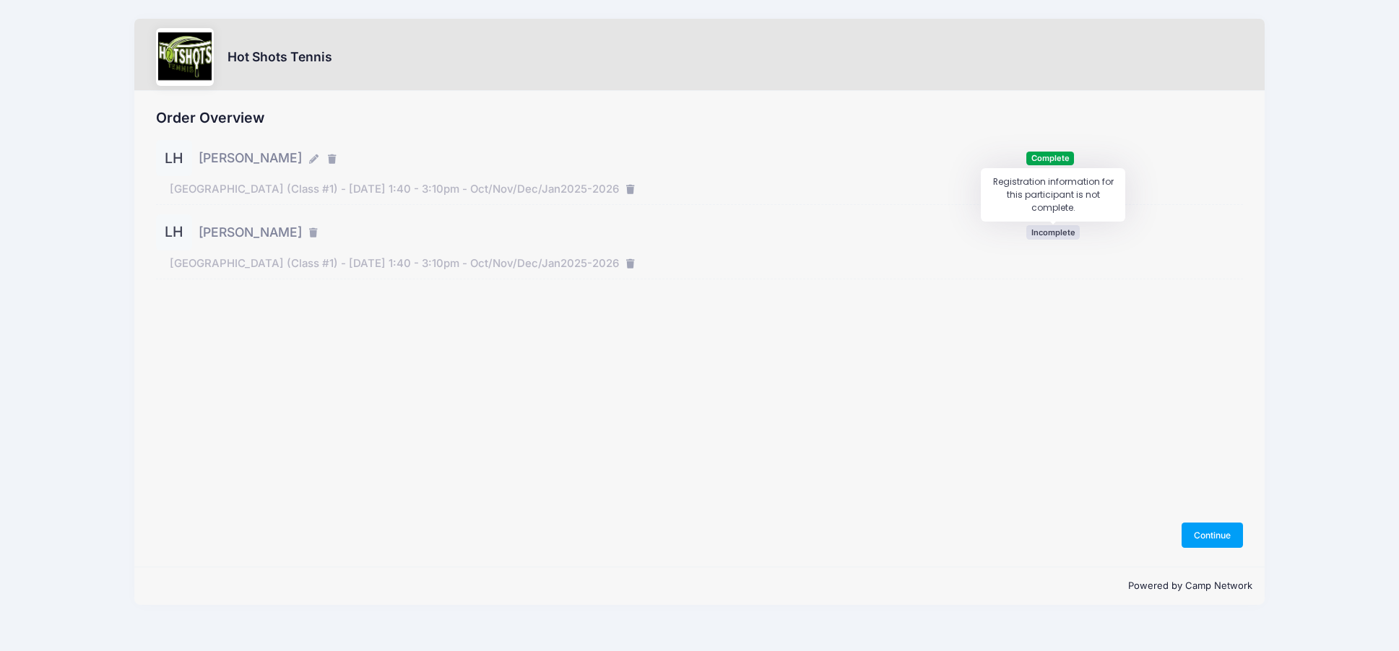
click at [1063, 236] on span "Incomplete" at bounding box center [1052, 232] width 53 height 14
drag, startPoint x: 1244, startPoint y: 572, endPoint x: 1220, endPoint y: 523, distance: 53.9
click at [1240, 560] on div "Hot Shots Tennis Order Overview [PERSON_NAME] [PERSON_NAME]" at bounding box center [698, 312] width 1129 height 586
click at [1215, 522] on div "Order Overview [PERSON_NAME] Complete" at bounding box center [698, 329] width 1129 height 476
drag, startPoint x: 1214, startPoint y: 530, endPoint x: 1204, endPoint y: 529, distance: 9.5
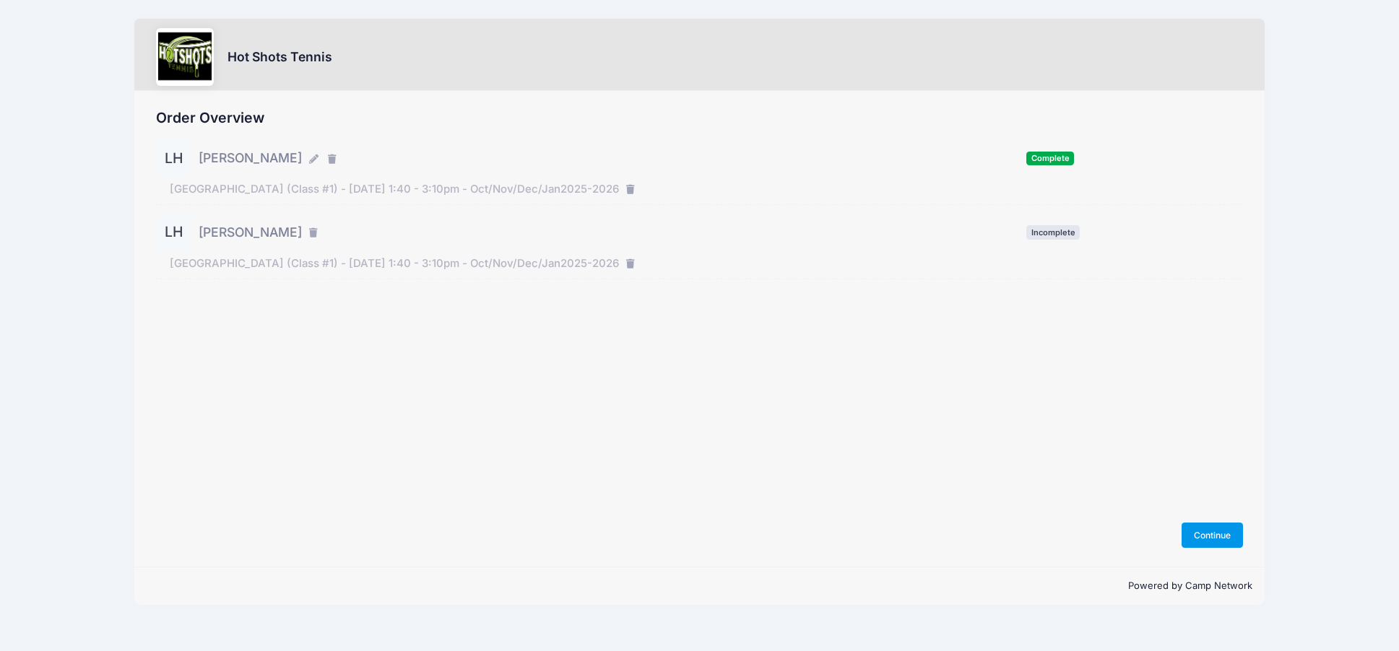
click at [1212, 530] on button "Continue" at bounding box center [1212, 535] width 62 height 25
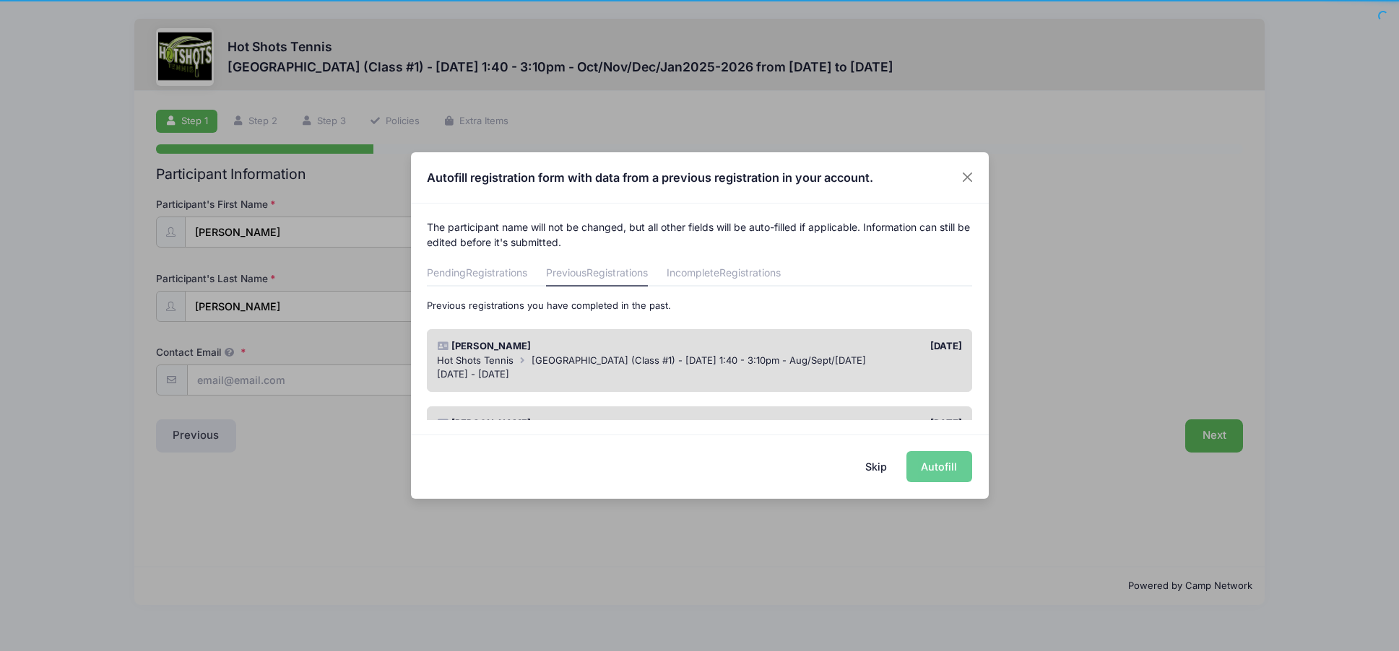
click at [741, 355] on span "Broadway Elementary (Class #1) - Tuesday 1:40 - 3:10pm - Aug/Sept/Oct 2025" at bounding box center [698, 361] width 334 height 12
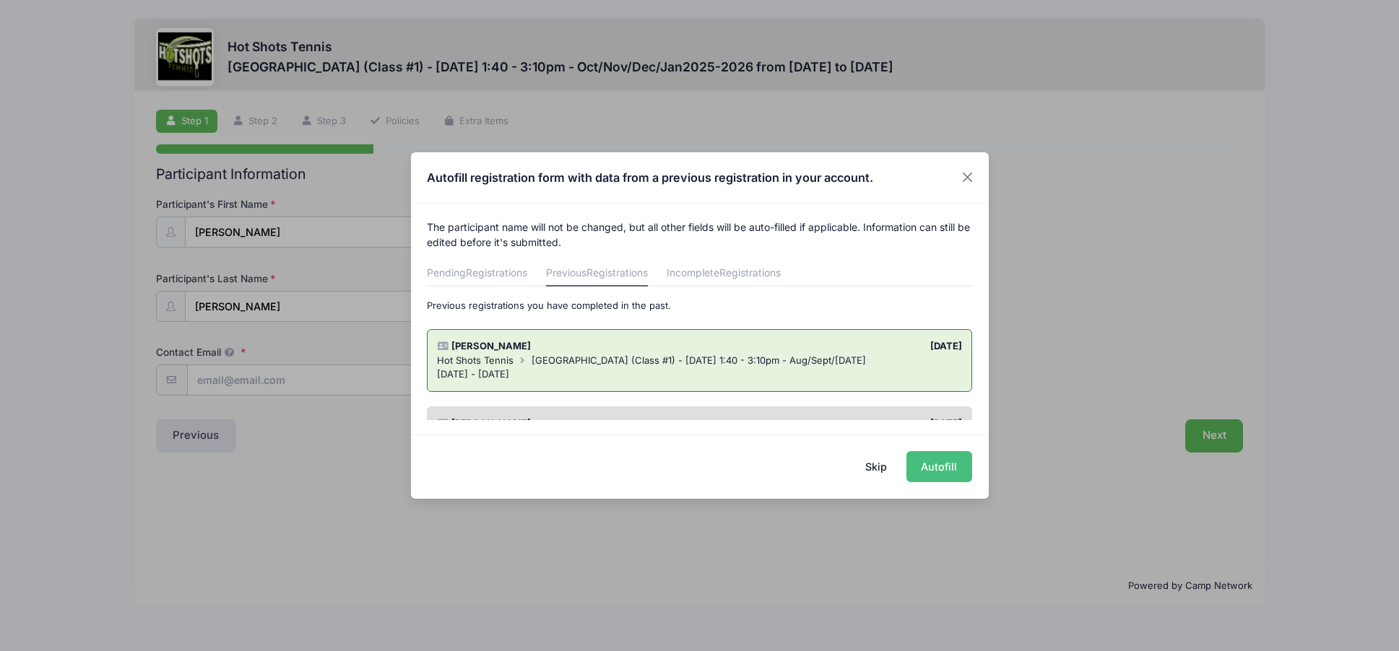
click at [941, 464] on button "Autofill" at bounding box center [939, 466] width 66 height 31
type input "[EMAIL_ADDRESS][DOMAIN_NAME]"
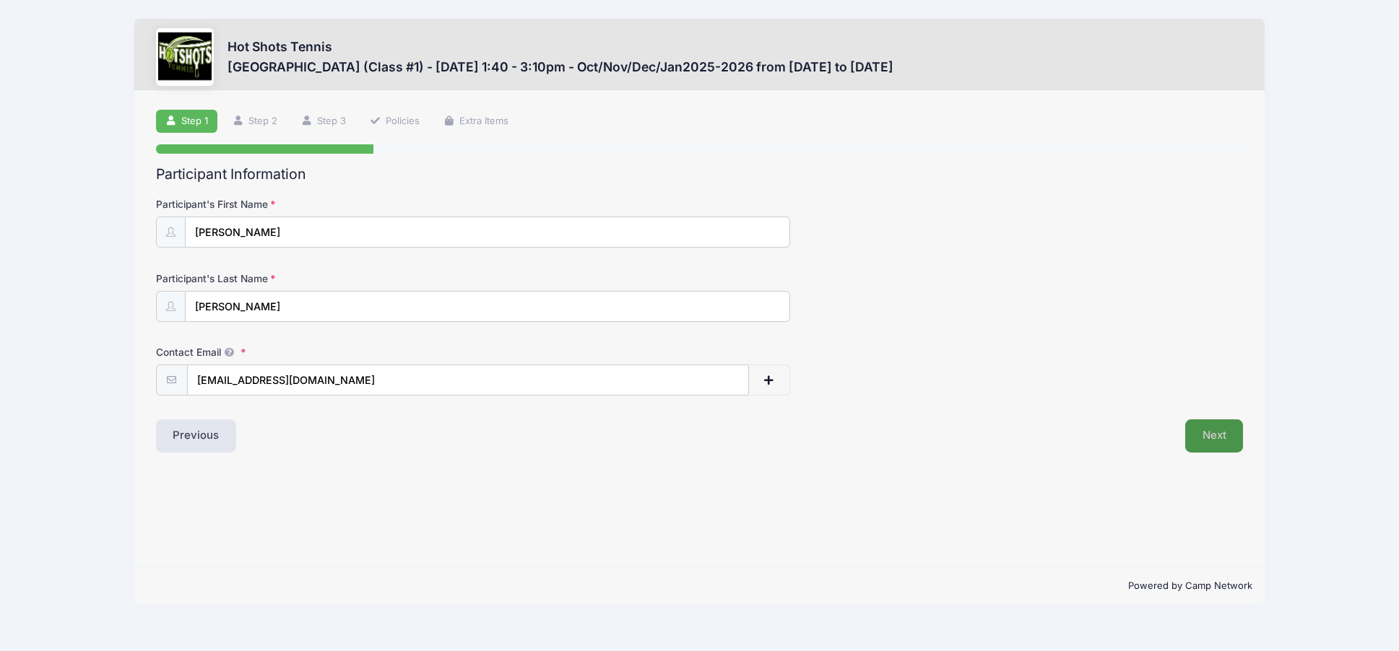
click at [1231, 452] on button "Next" at bounding box center [1214, 436] width 58 height 33
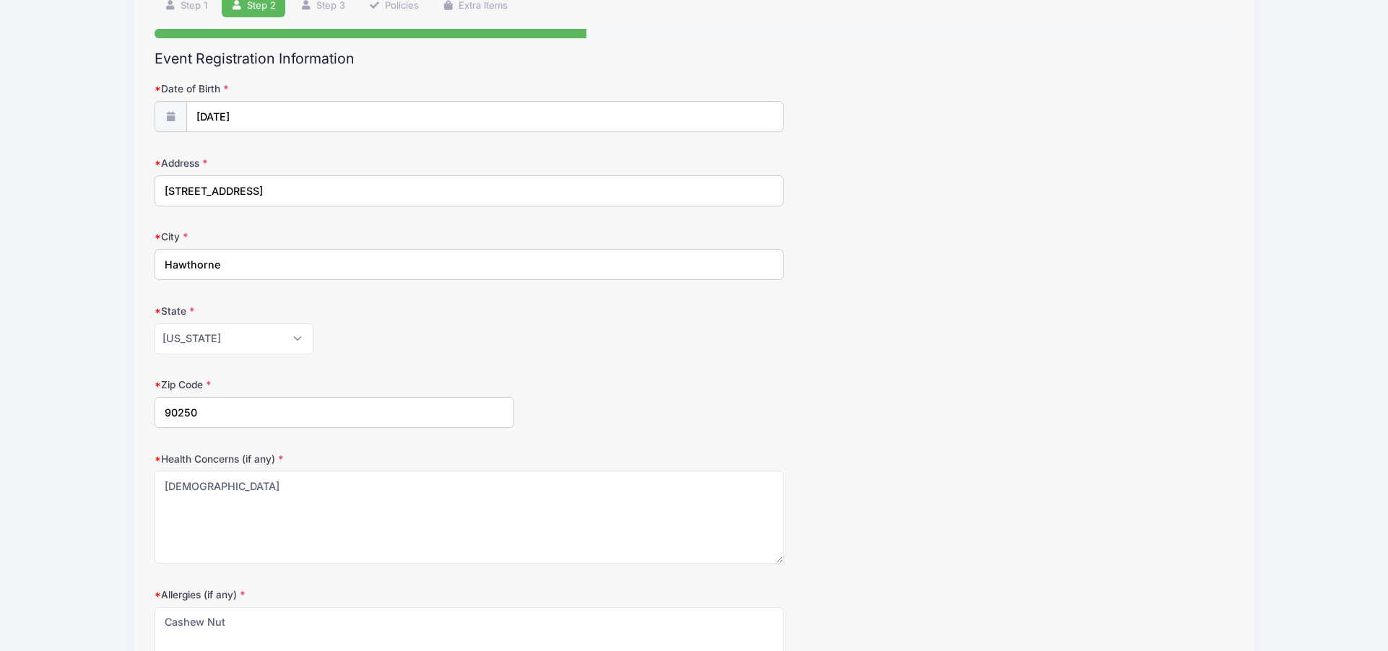
scroll to position [297, 0]
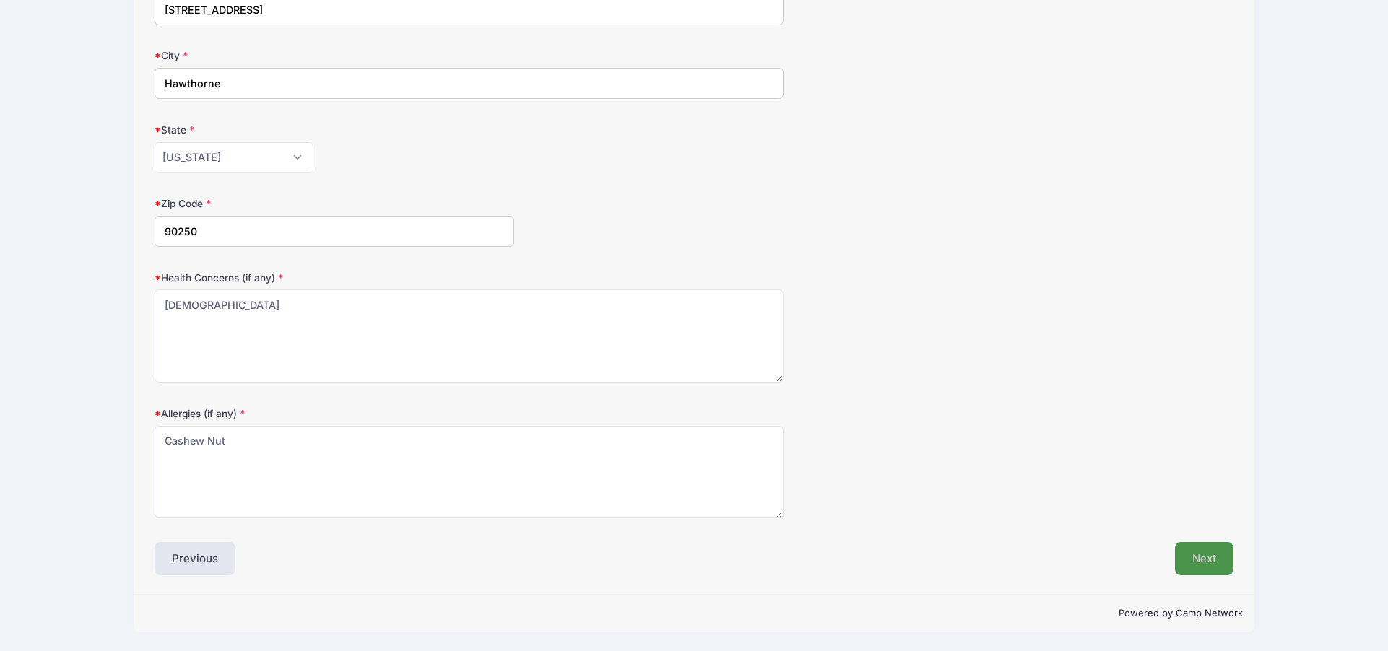
click at [1195, 557] on button "Next" at bounding box center [1204, 558] width 58 height 33
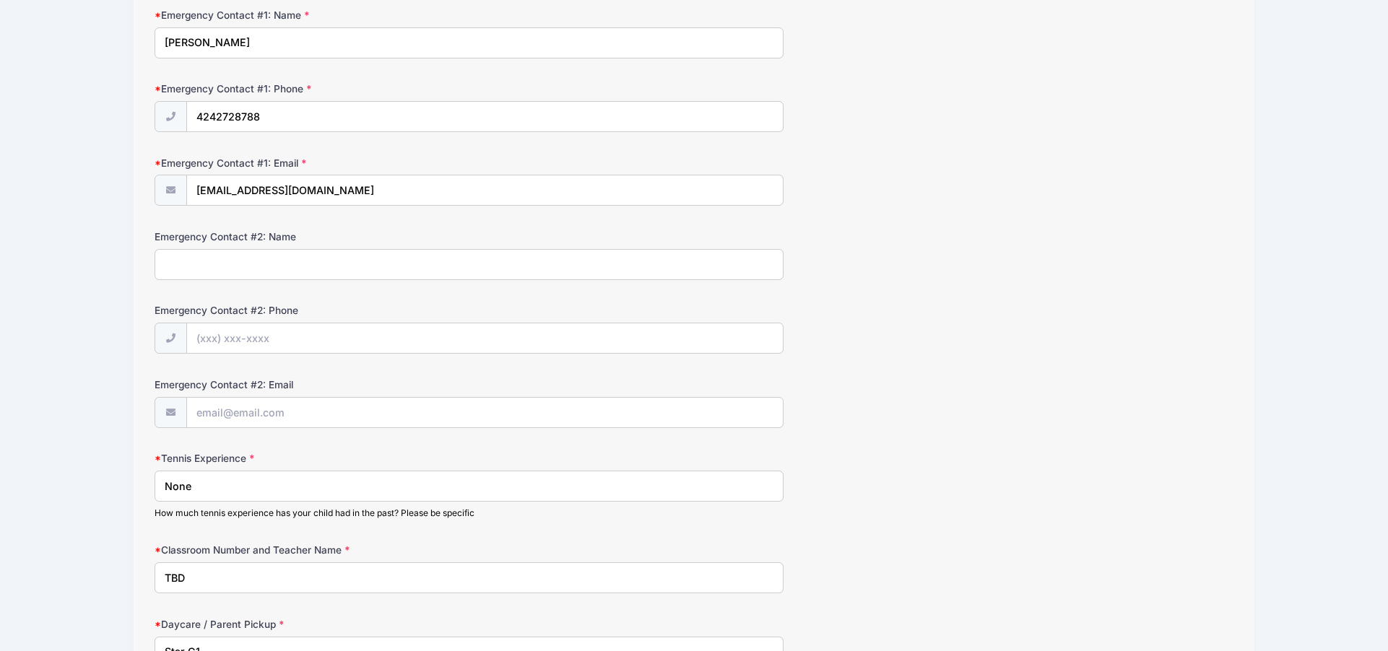
scroll to position [669, 0]
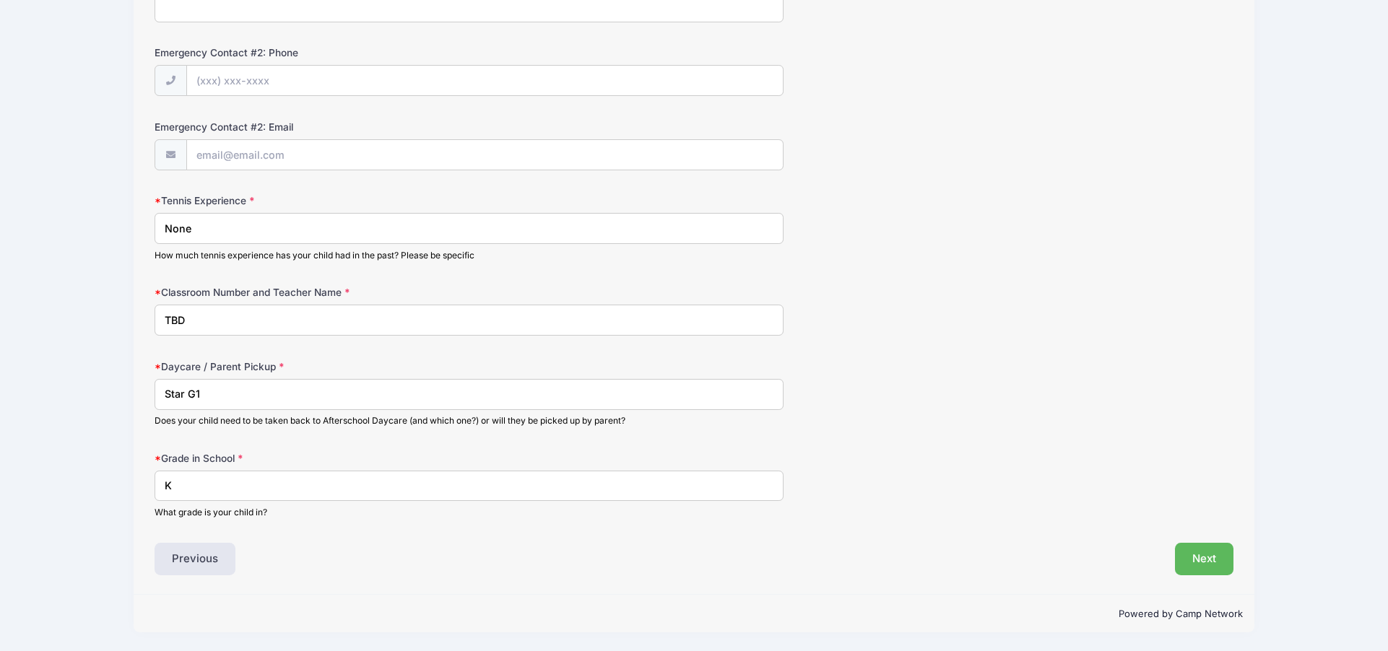
click at [540, 399] on input "Star G1" at bounding box center [469, 394] width 629 height 31
type input "Star G4"
click at [1188, 557] on button "Next" at bounding box center [1204, 559] width 58 height 33
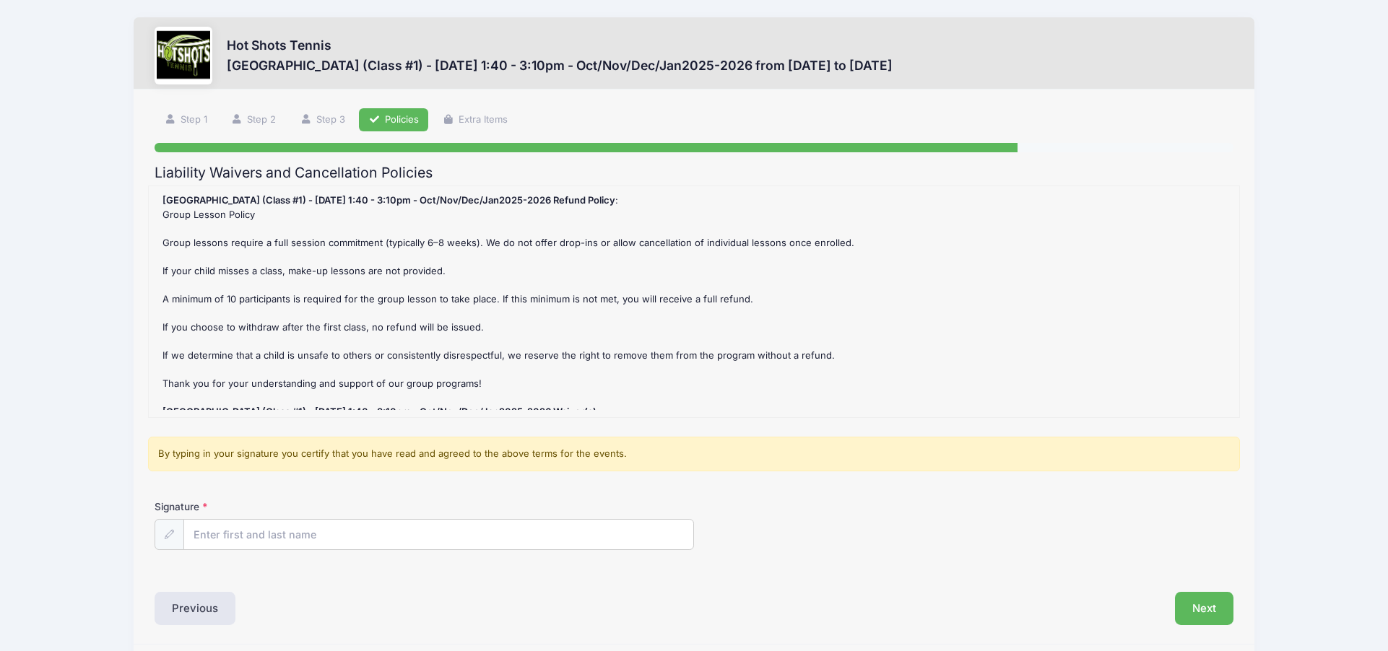
scroll to position [0, 0]
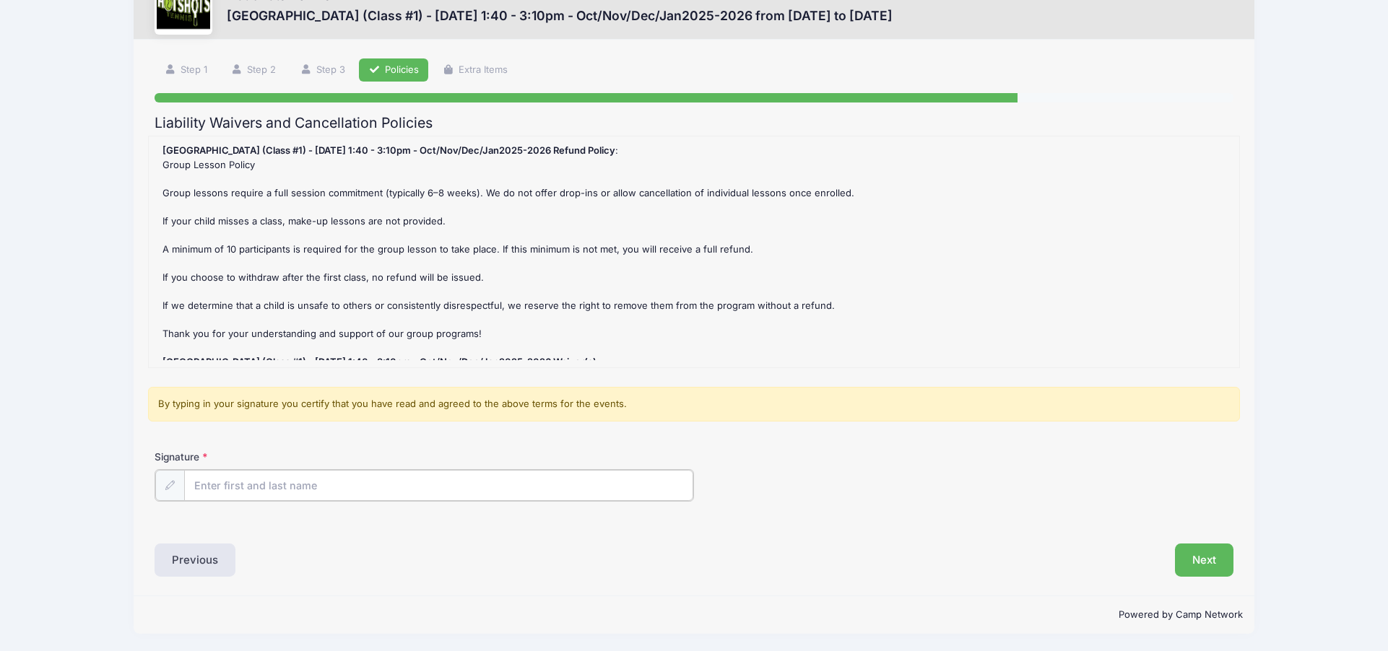
click at [426, 477] on input "Signature" at bounding box center [438, 485] width 509 height 31
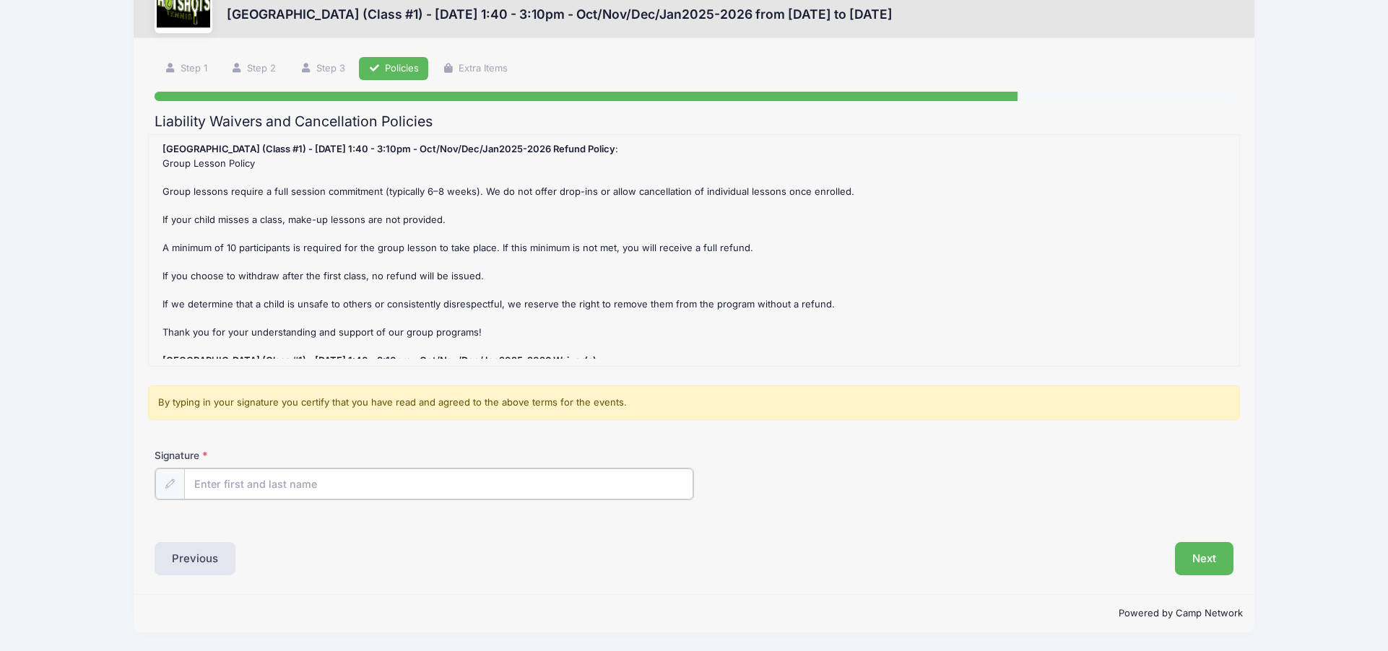
click at [427, 477] on input "Signature" at bounding box center [438, 484] width 509 height 31
type input "Leon Hui"
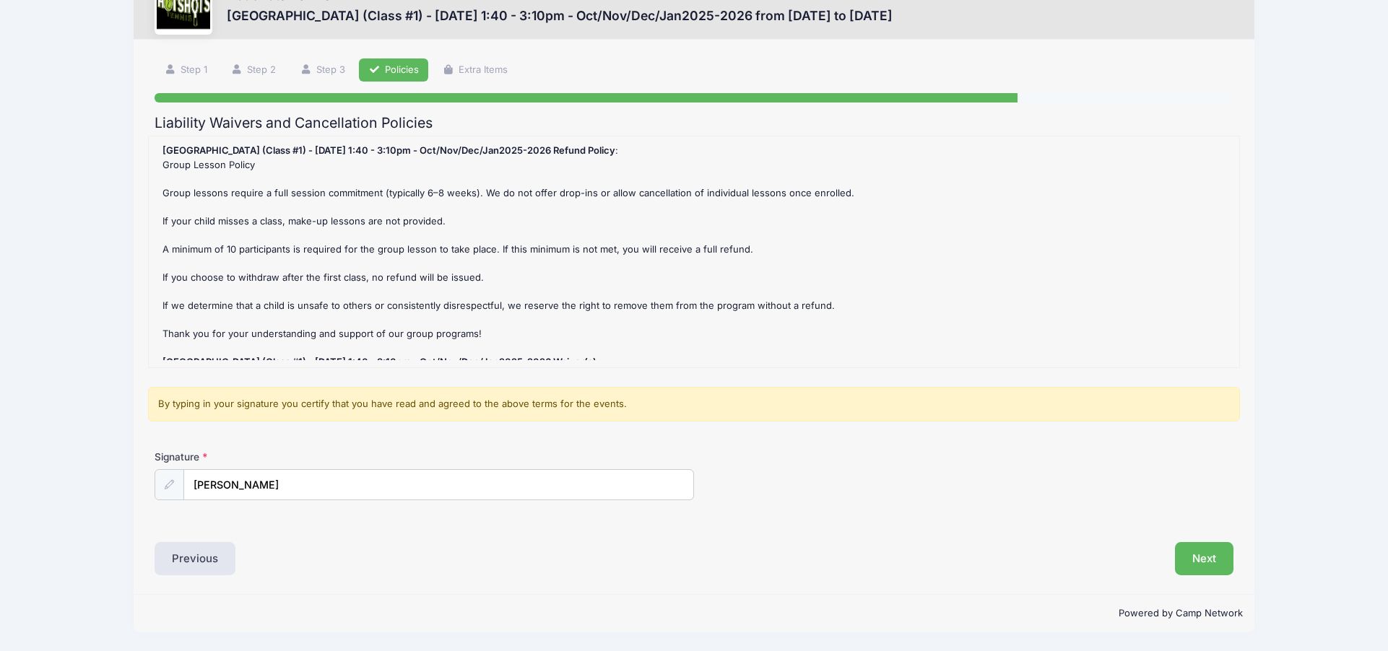
click at [942, 542] on div "Liability Waivers and Cancellation Policies Broadway Elementary (Class #1) - Tu…" at bounding box center [694, 345] width 1078 height 461
click at [1184, 570] on button "Next" at bounding box center [1204, 558] width 58 height 33
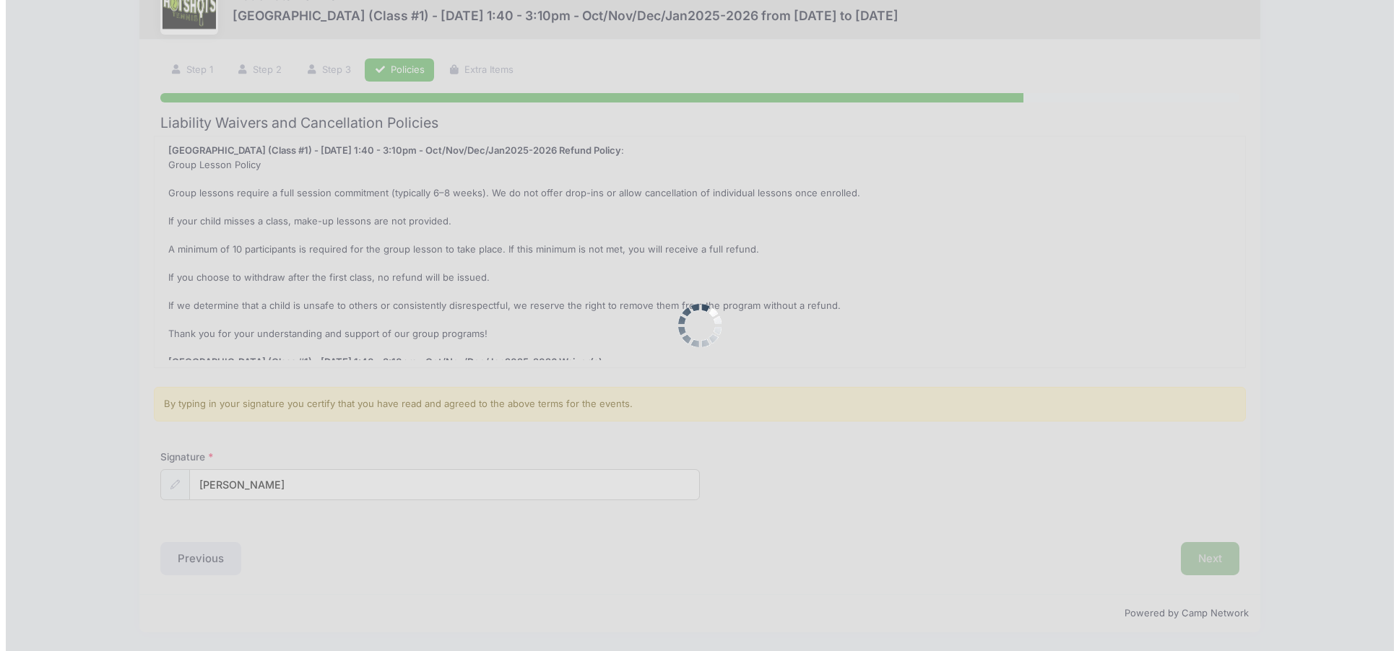
scroll to position [0, 0]
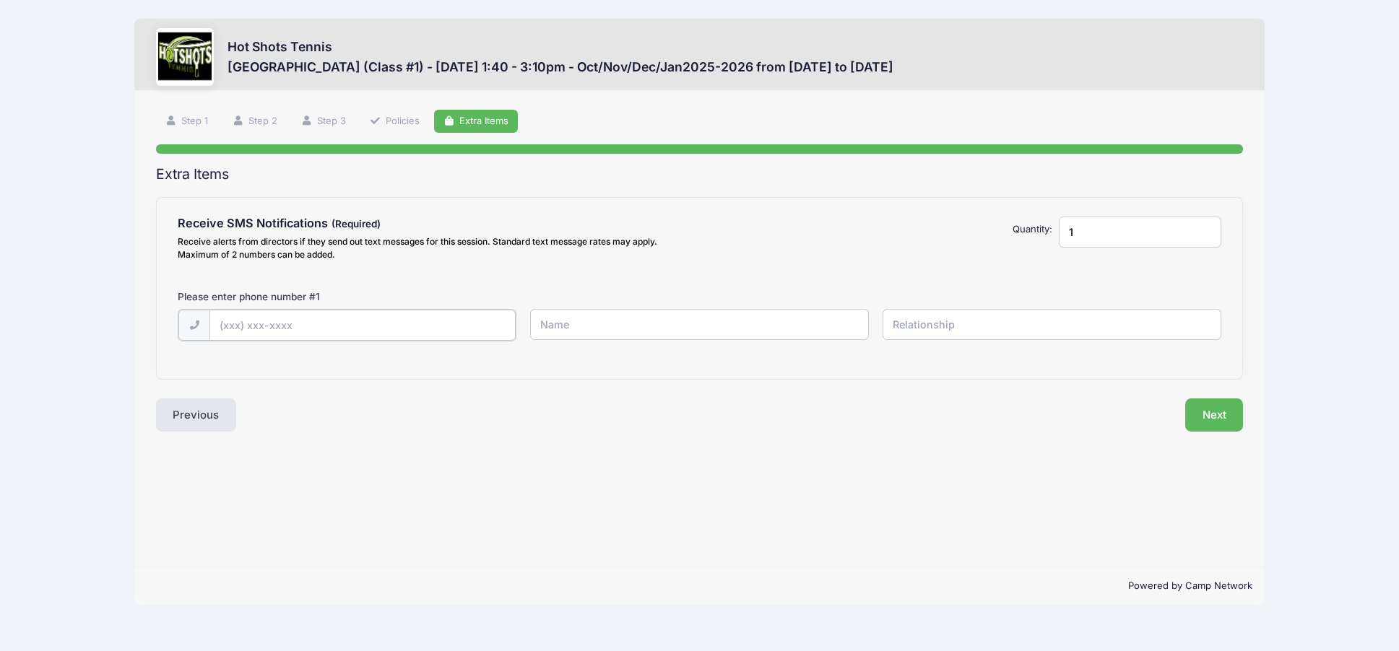
click at [305, 331] on input "text" at bounding box center [361, 325] width 305 height 31
type input "(818) 975-0899"
type input ":"
type input "Leon"
click at [1072, 232] on input "1" at bounding box center [1140, 232] width 162 height 31
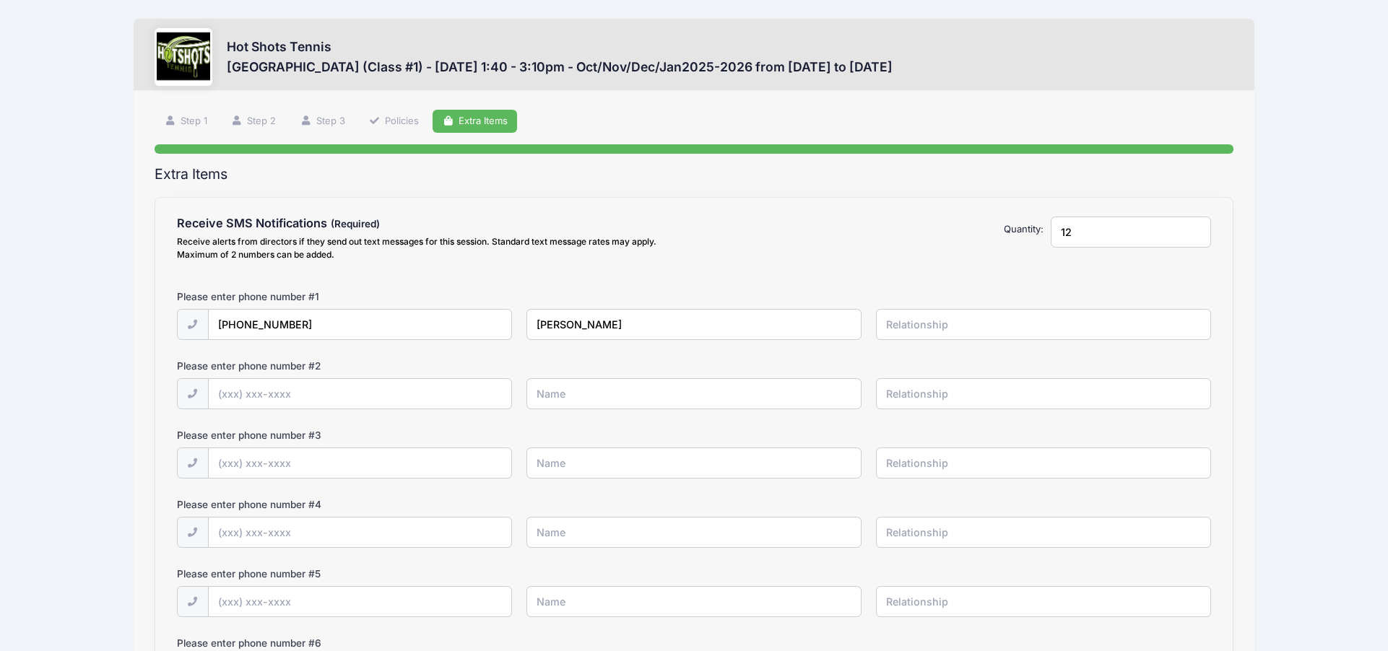
click at [1103, 231] on input "12" at bounding box center [1131, 232] width 161 height 31
drag, startPoint x: 1103, startPoint y: 231, endPoint x: 1012, endPoint y: 237, distance: 91.9
click at [1012, 237] on div "Receive SMS Notifications Receive alerts from directors if they send out text m…" at bounding box center [694, 242] width 1048 height 50
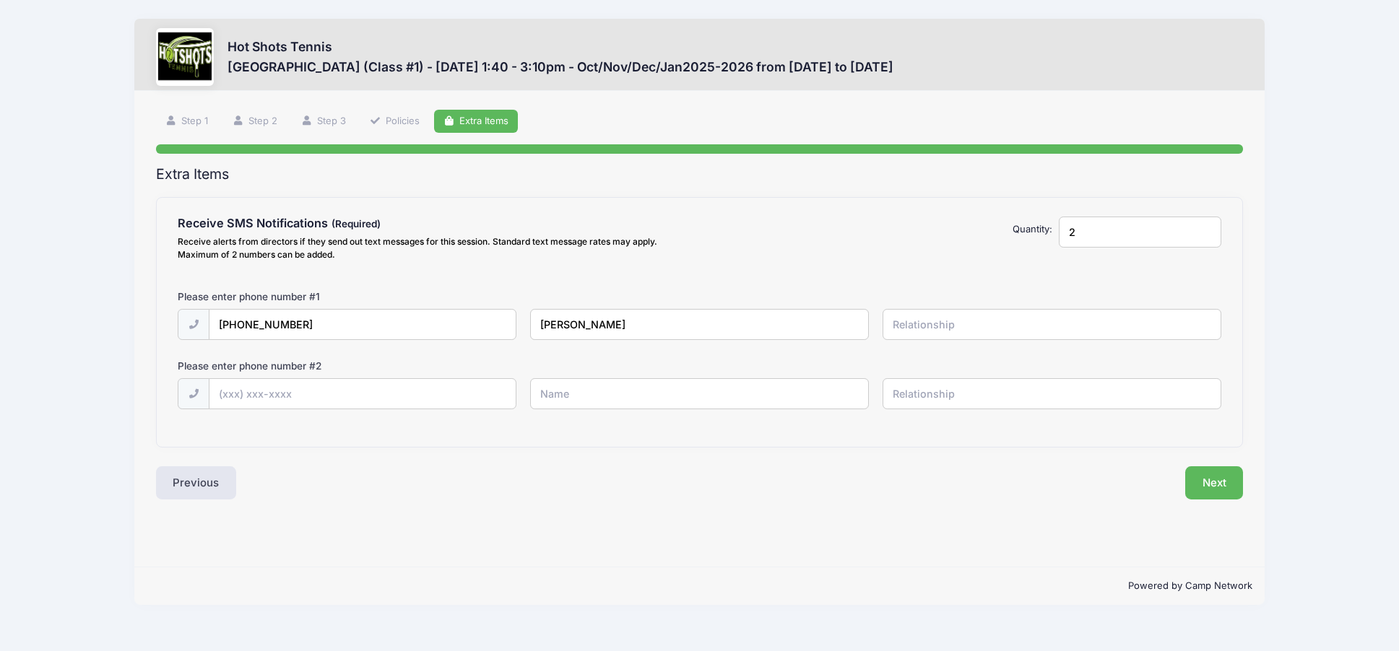
type input "2"
click at [391, 395] on input "text" at bounding box center [361, 394] width 305 height 31
type input "(424) 272-8788"
click at [733, 398] on input "text" at bounding box center [699, 393] width 339 height 31
type input "Lily"
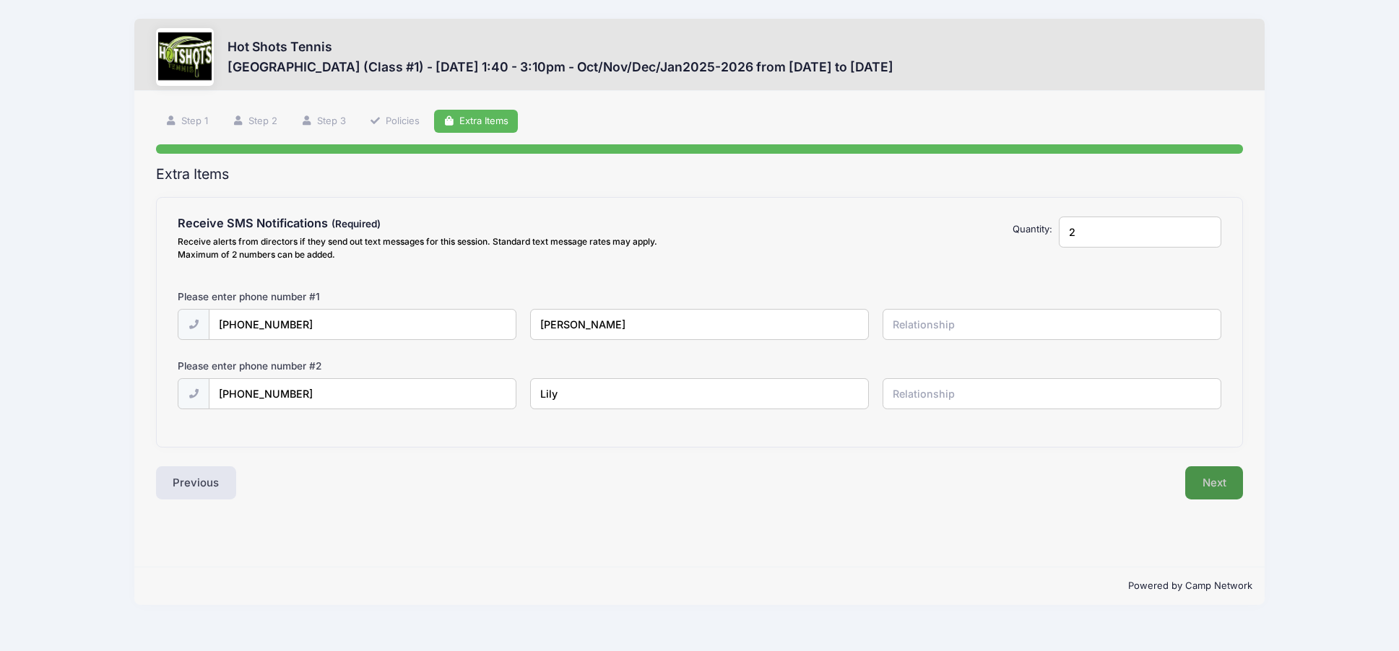
click at [1215, 481] on button "Next" at bounding box center [1214, 482] width 58 height 33
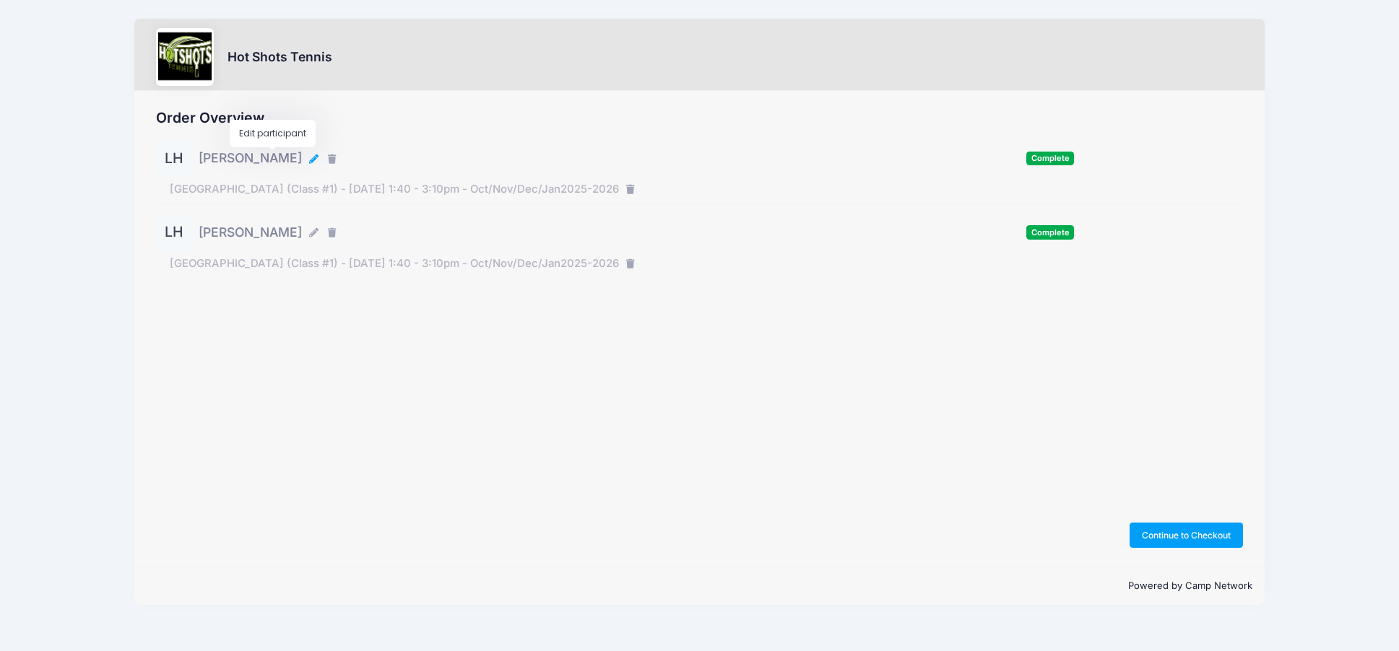
click at [309, 160] on icon "button" at bounding box center [315, 160] width 12 height 0
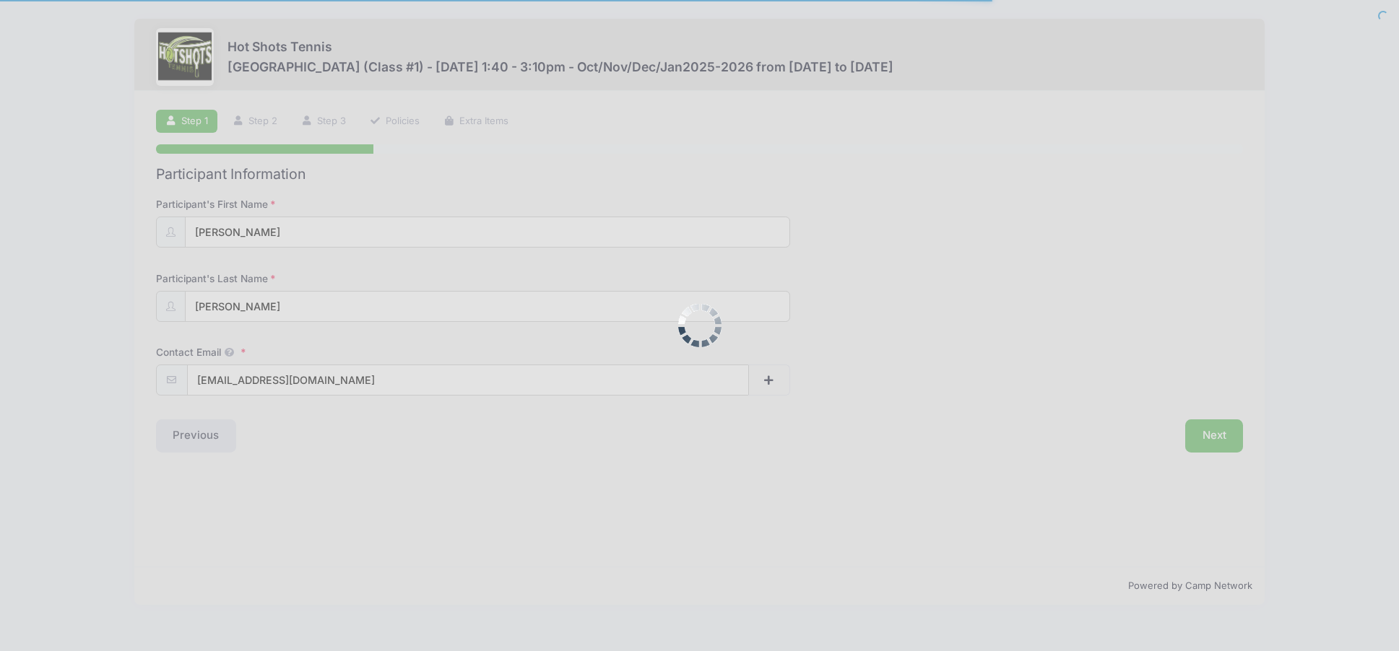
select select "CA"
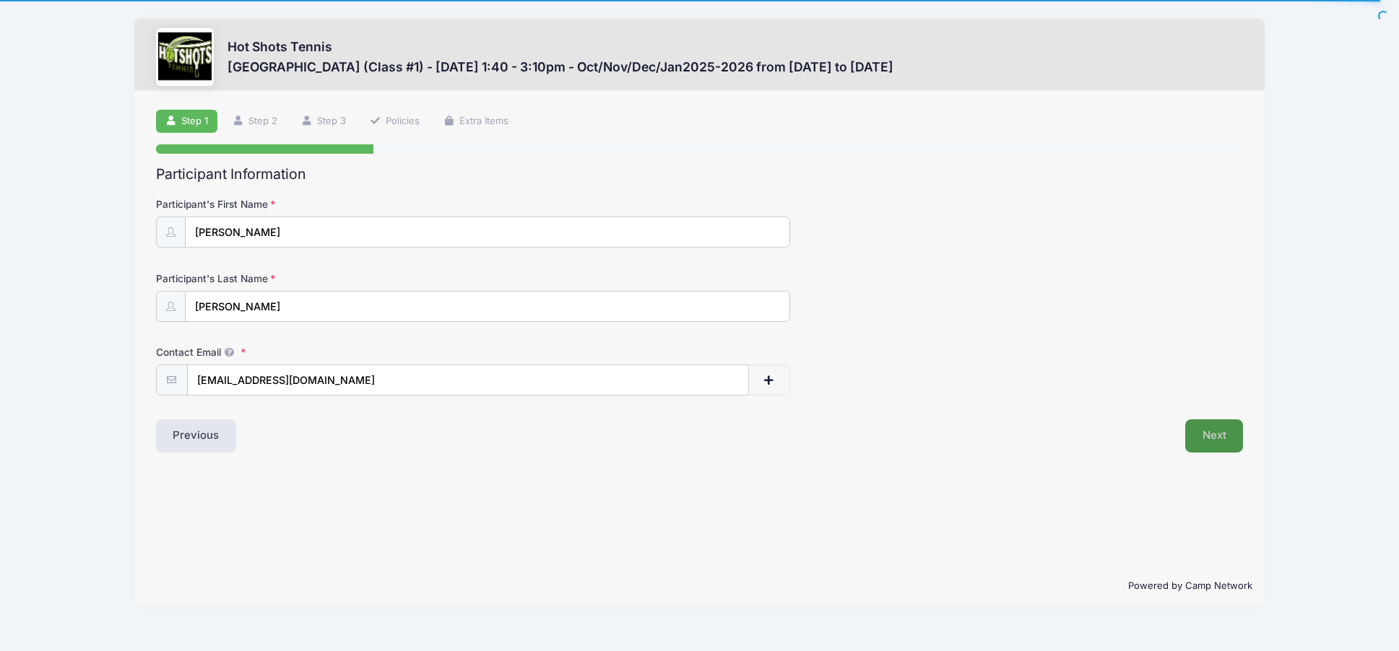
click at [1204, 443] on button "Next" at bounding box center [1214, 436] width 58 height 33
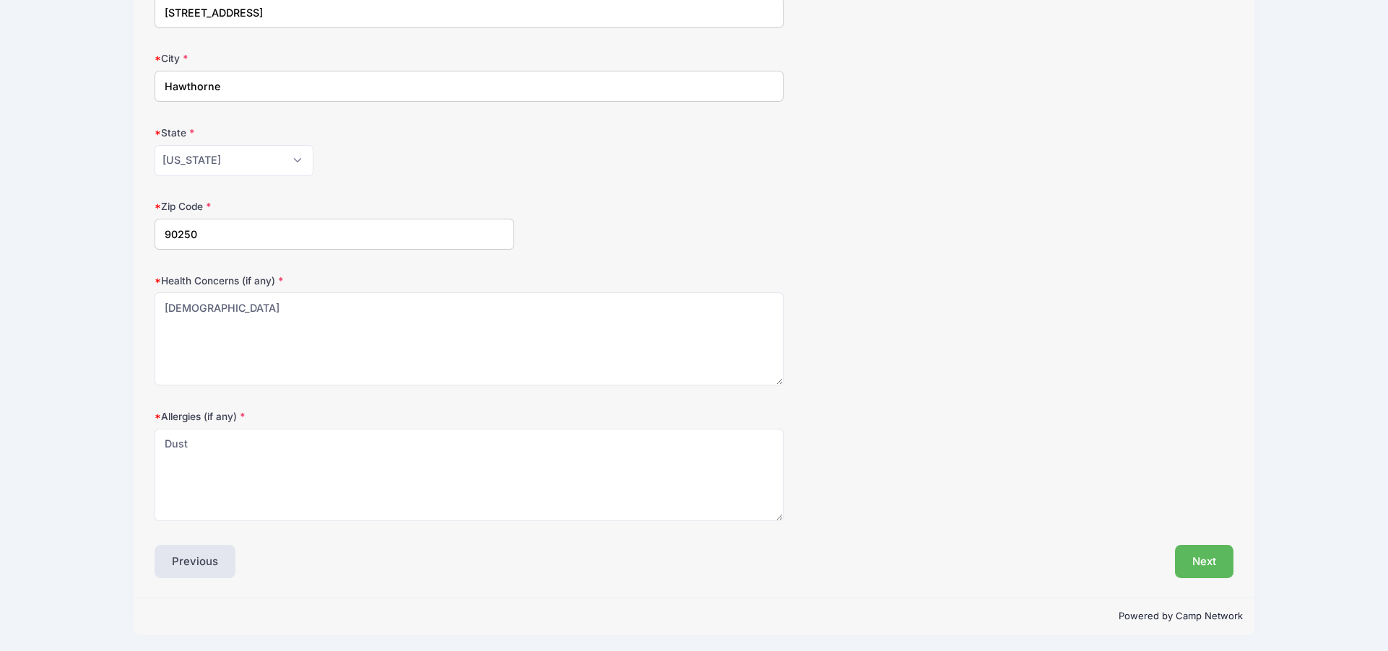
scroll to position [297, 0]
click at [1221, 552] on button "Next" at bounding box center [1204, 558] width 58 height 33
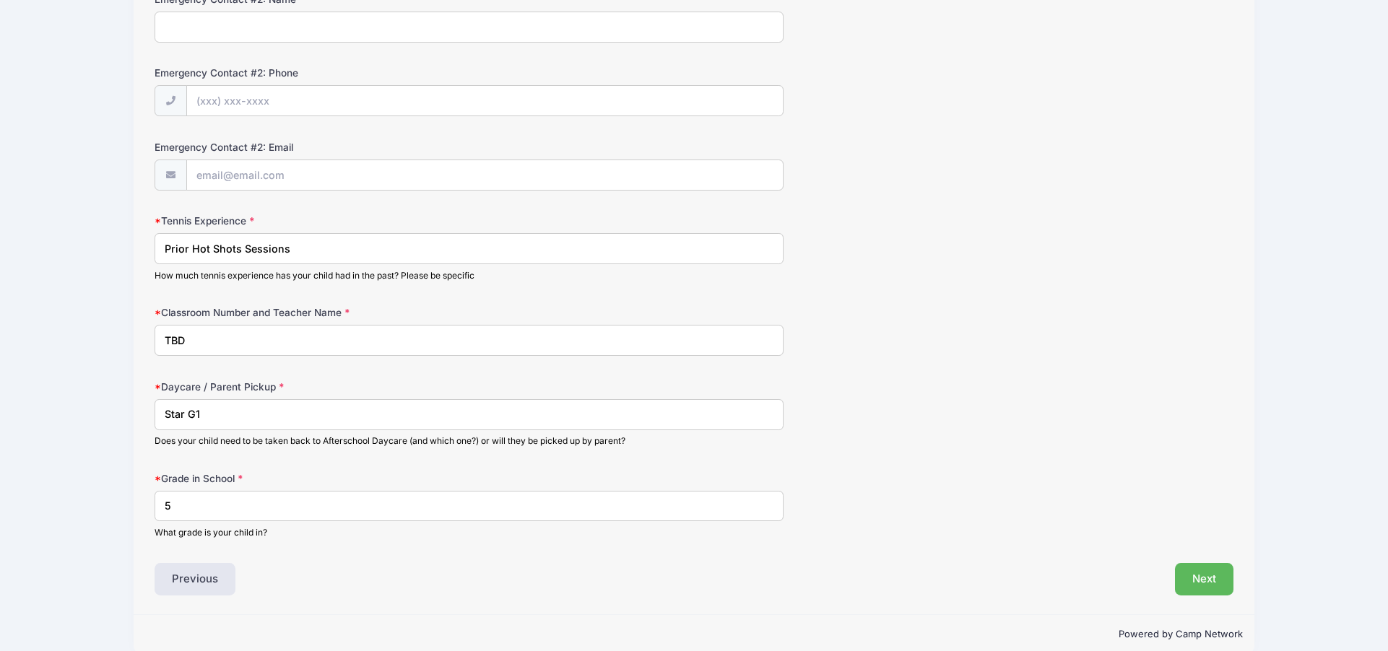
scroll to position [650, 0]
click at [276, 407] on input "Star G1" at bounding box center [469, 414] width 629 height 31
type input "Star G4"
click at [1255, 493] on div "Hot Shots Tennis [GEOGRAPHIC_DATA] (Class #1) - [DATE] 1:40 - 3:10pm - Oct/Nov/…" at bounding box center [694, 10] width 1344 height 1321
click at [1194, 575] on button "Next" at bounding box center [1204, 578] width 58 height 33
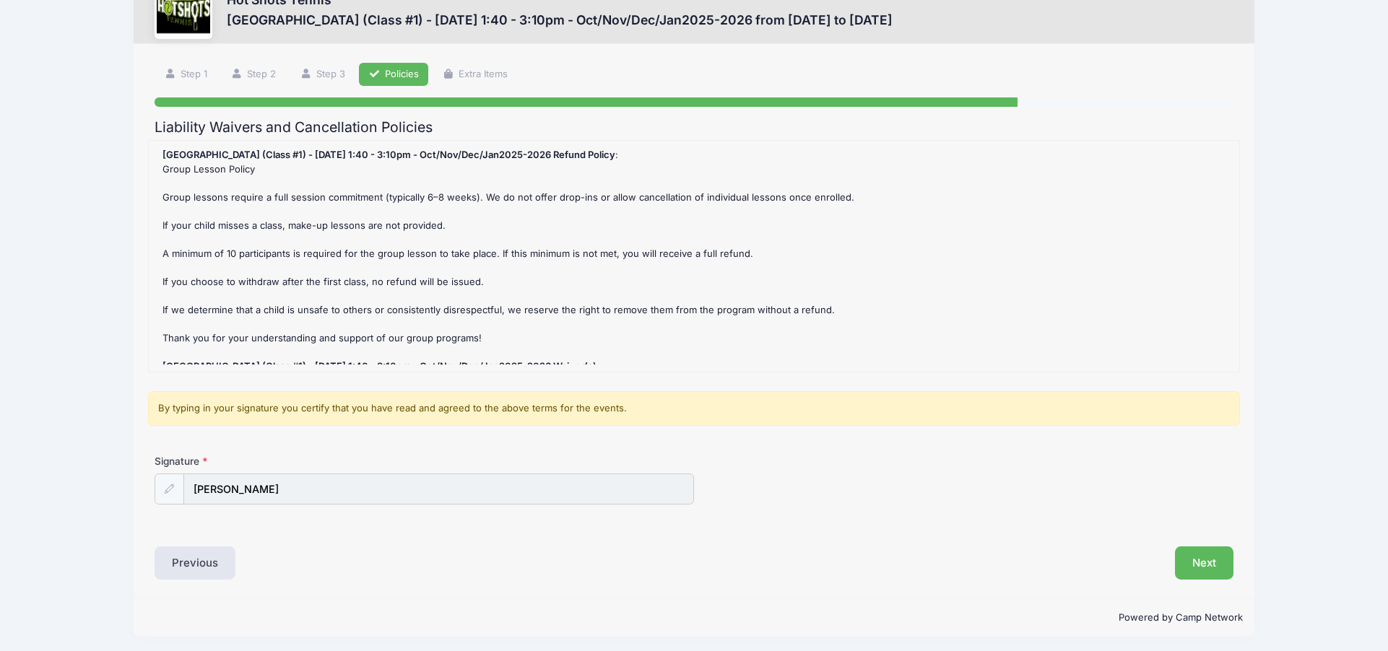
scroll to position [51, 0]
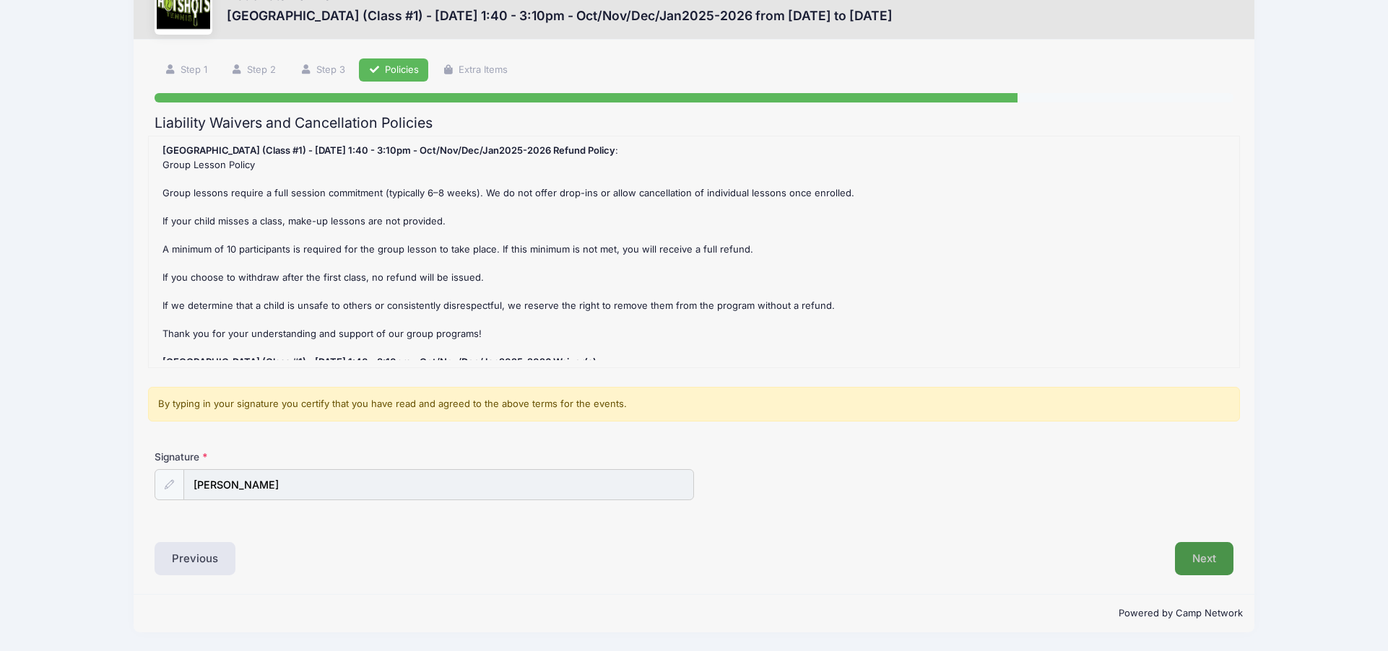
click at [1218, 549] on button "Next" at bounding box center [1204, 558] width 58 height 33
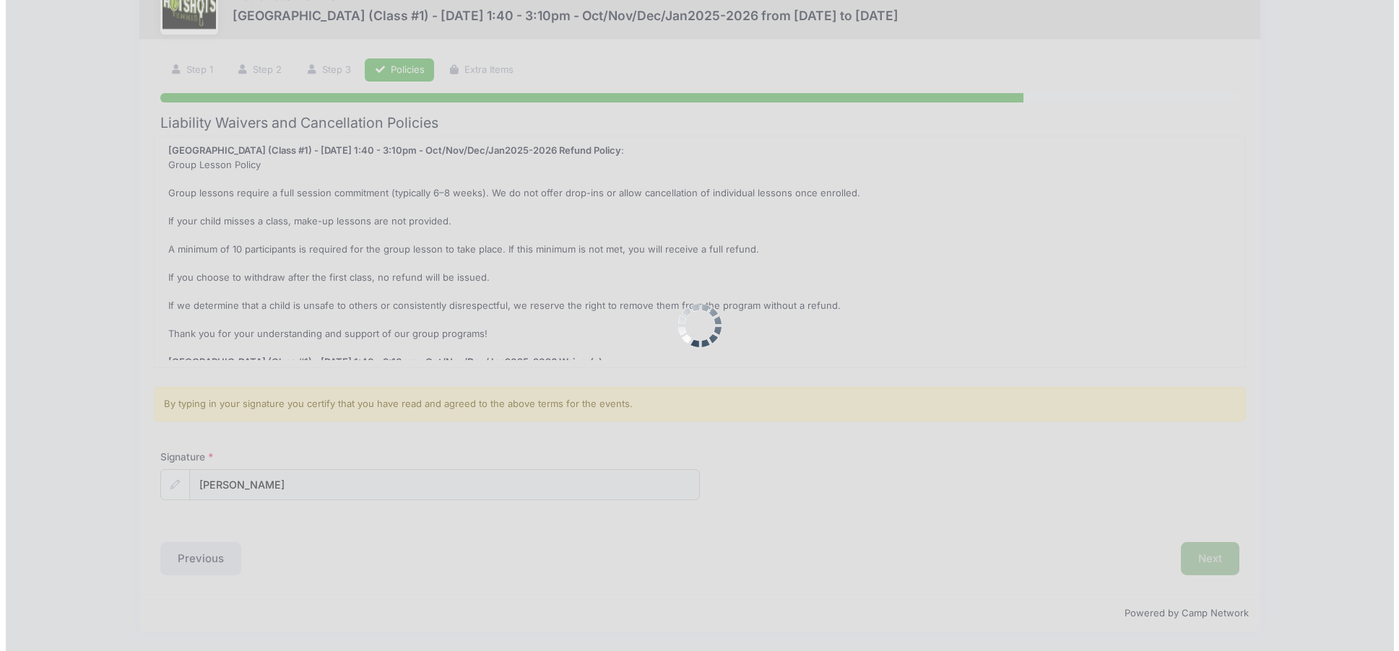
scroll to position [0, 0]
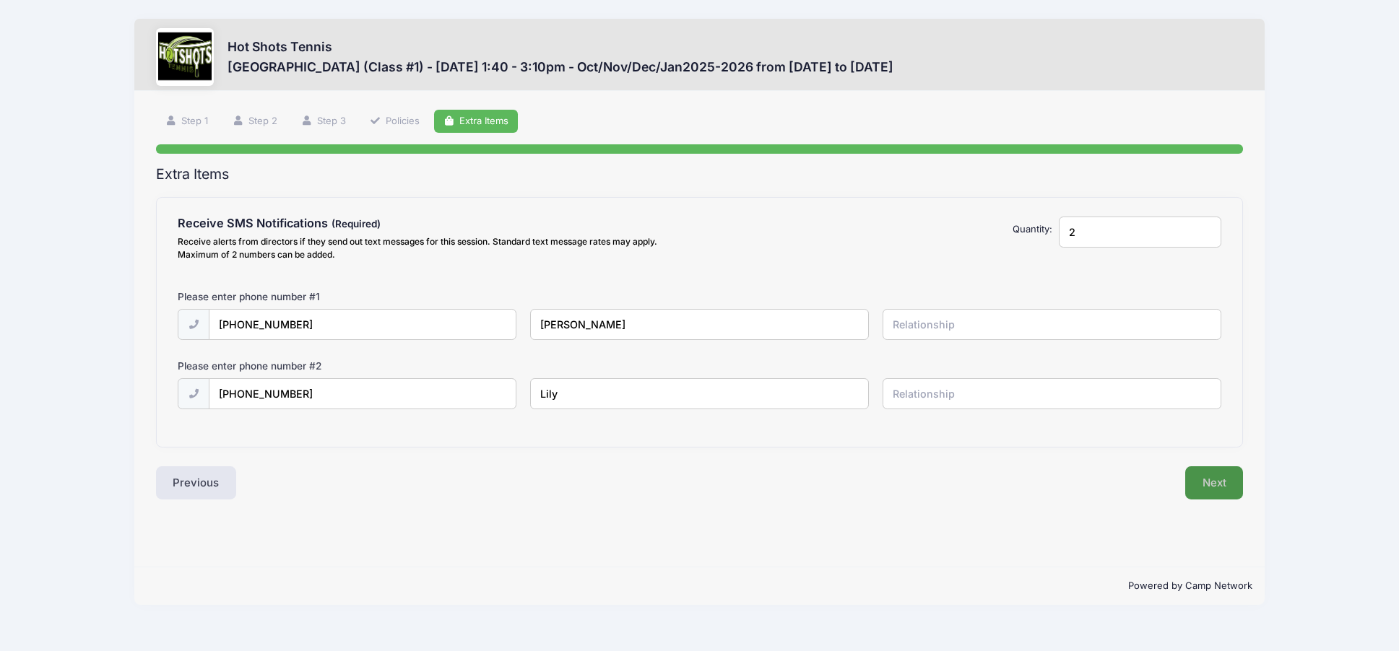
click at [1212, 479] on button "Next" at bounding box center [1214, 482] width 58 height 33
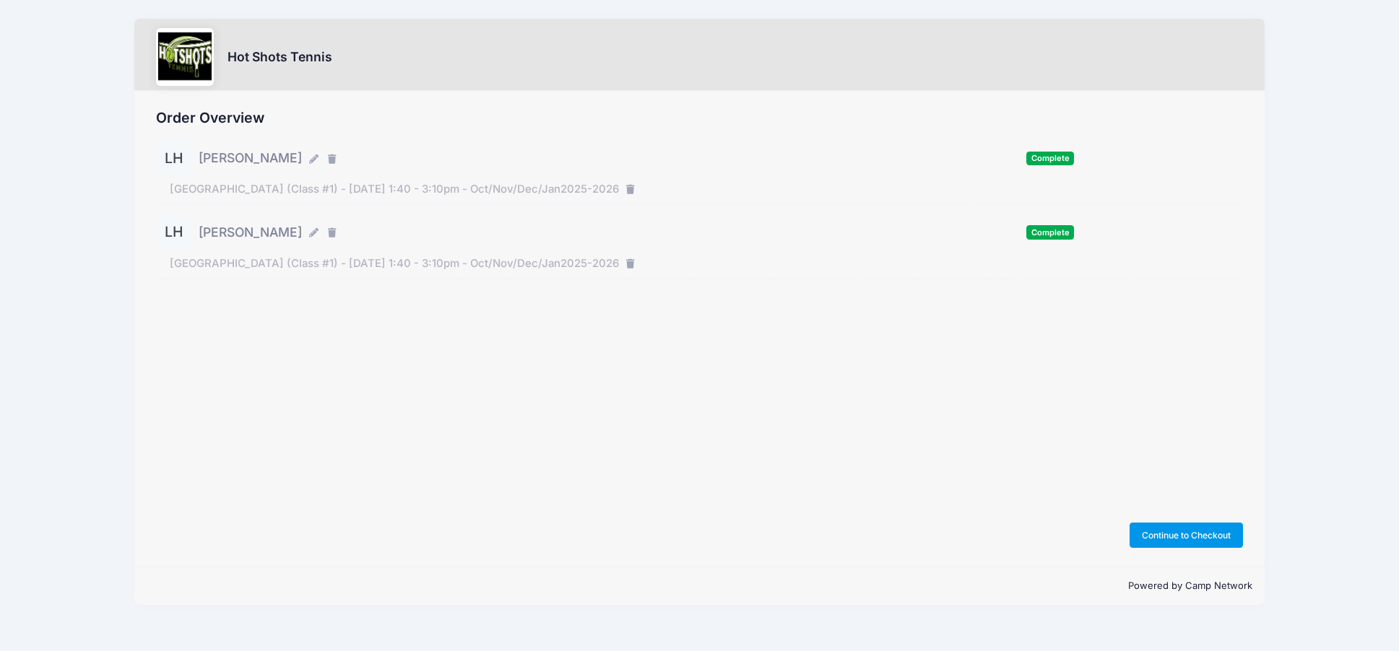
click at [1186, 531] on button "Continue to Checkout" at bounding box center [1186, 535] width 114 height 25
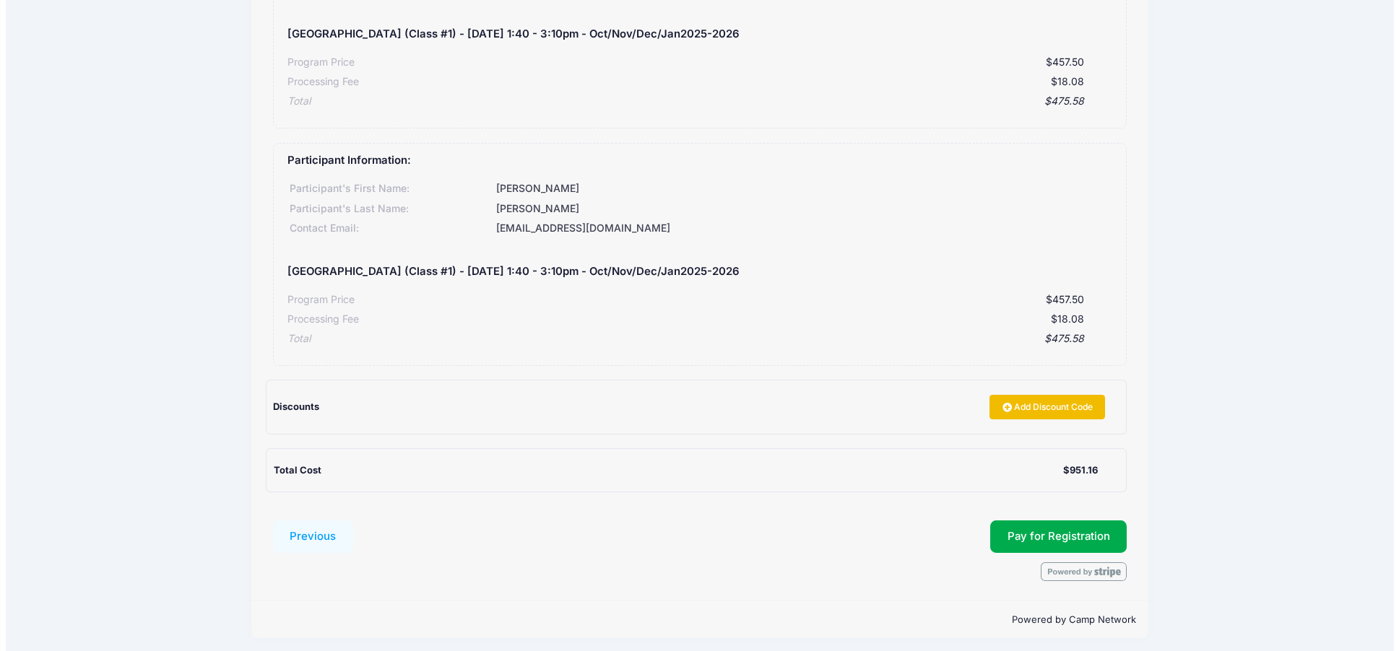
scroll to position [239, 0]
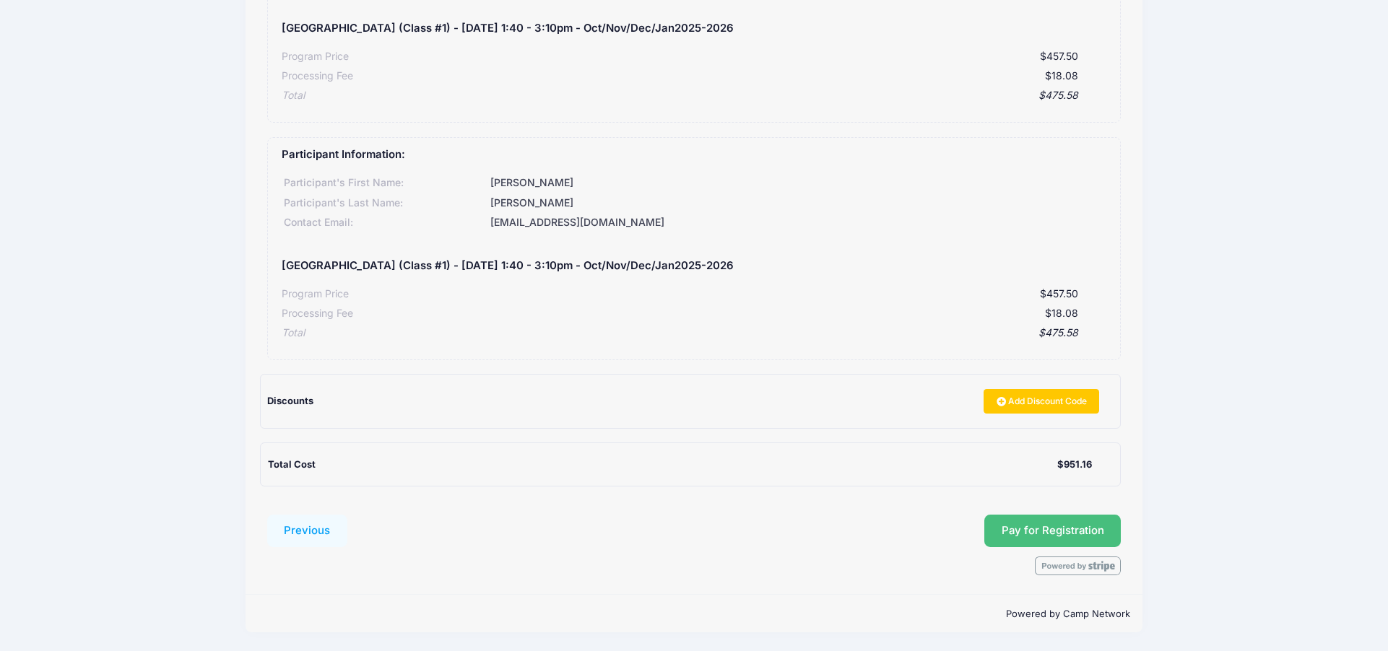
click at [1052, 526] on span "Pay for Registration" at bounding box center [1052, 530] width 103 height 13
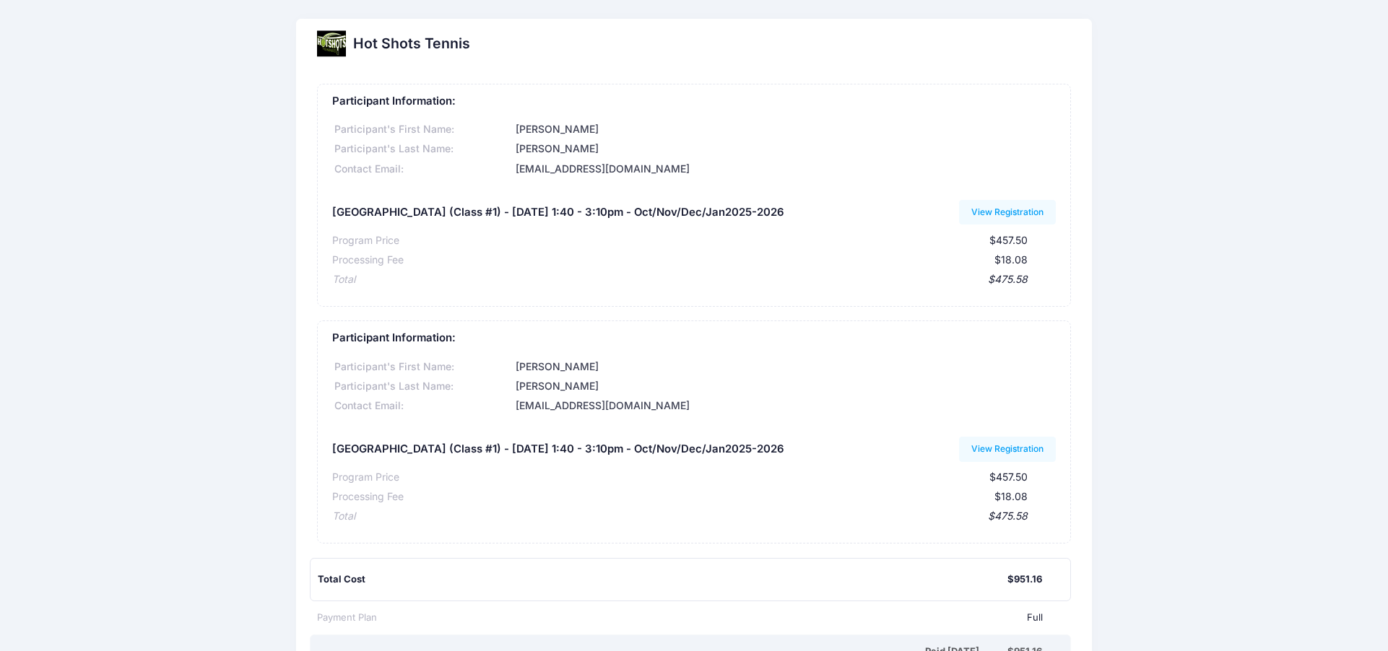
click at [321, 48] on div at bounding box center [331, 44] width 29 height 29
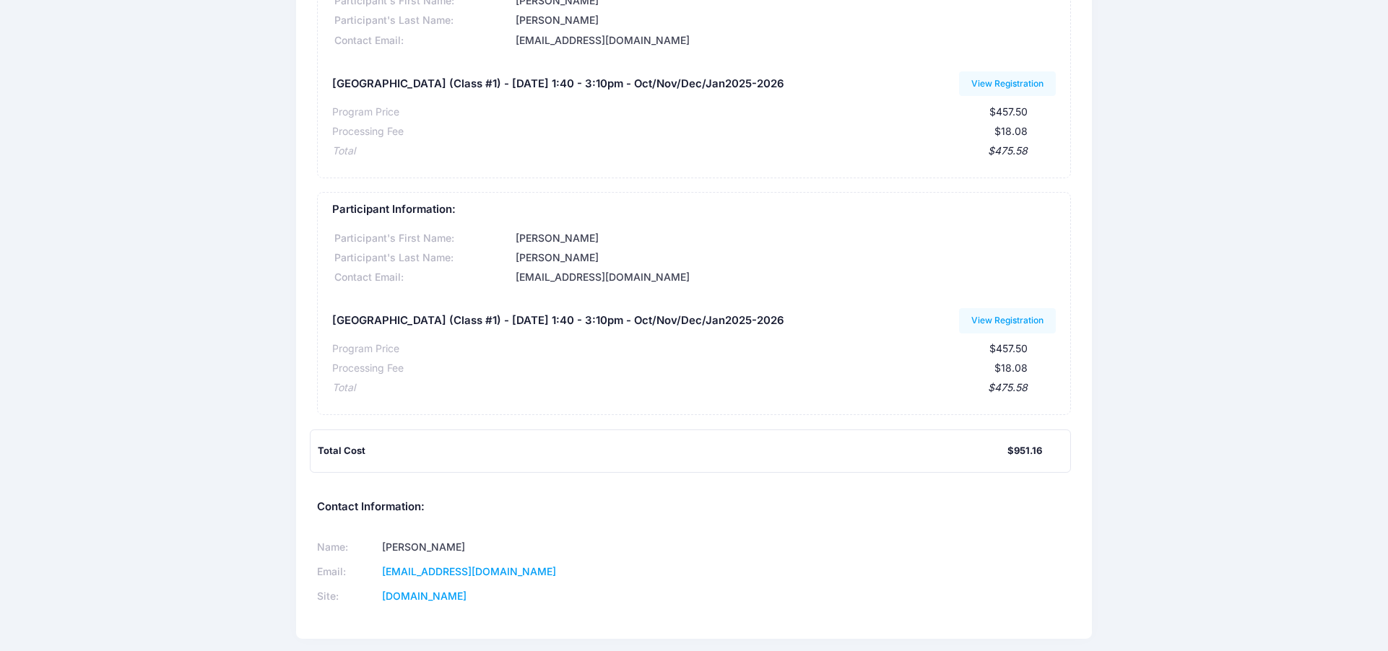
scroll to position [187, 0]
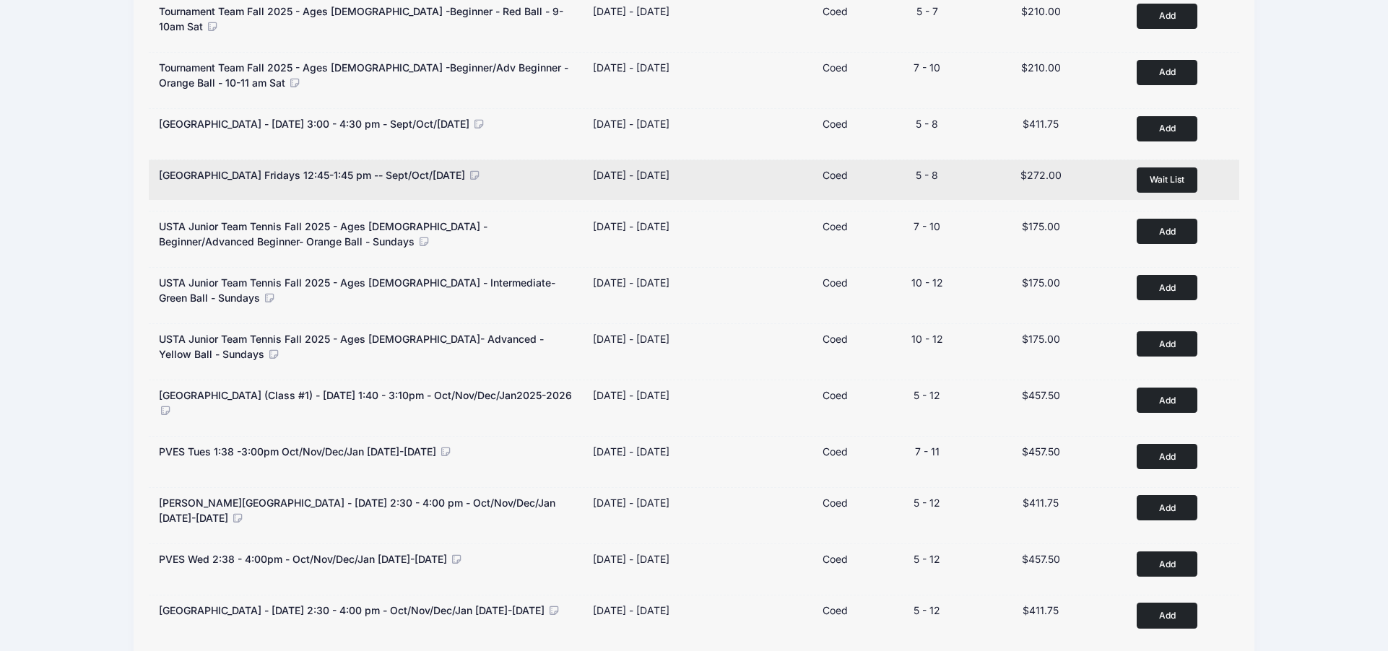
scroll to position [576, 0]
